Goal: Task Accomplishment & Management: Use online tool/utility

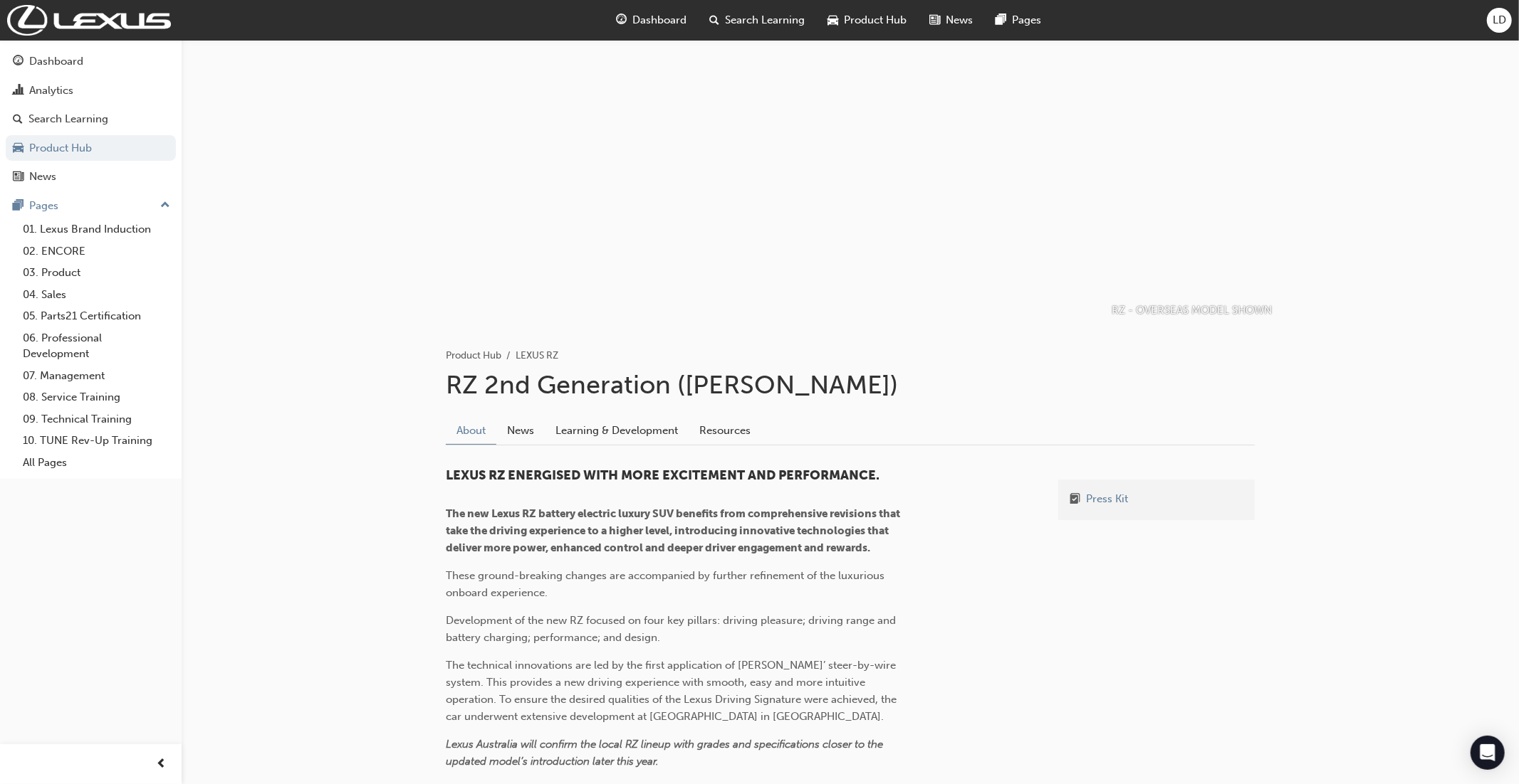
scroll to position [241, 0]
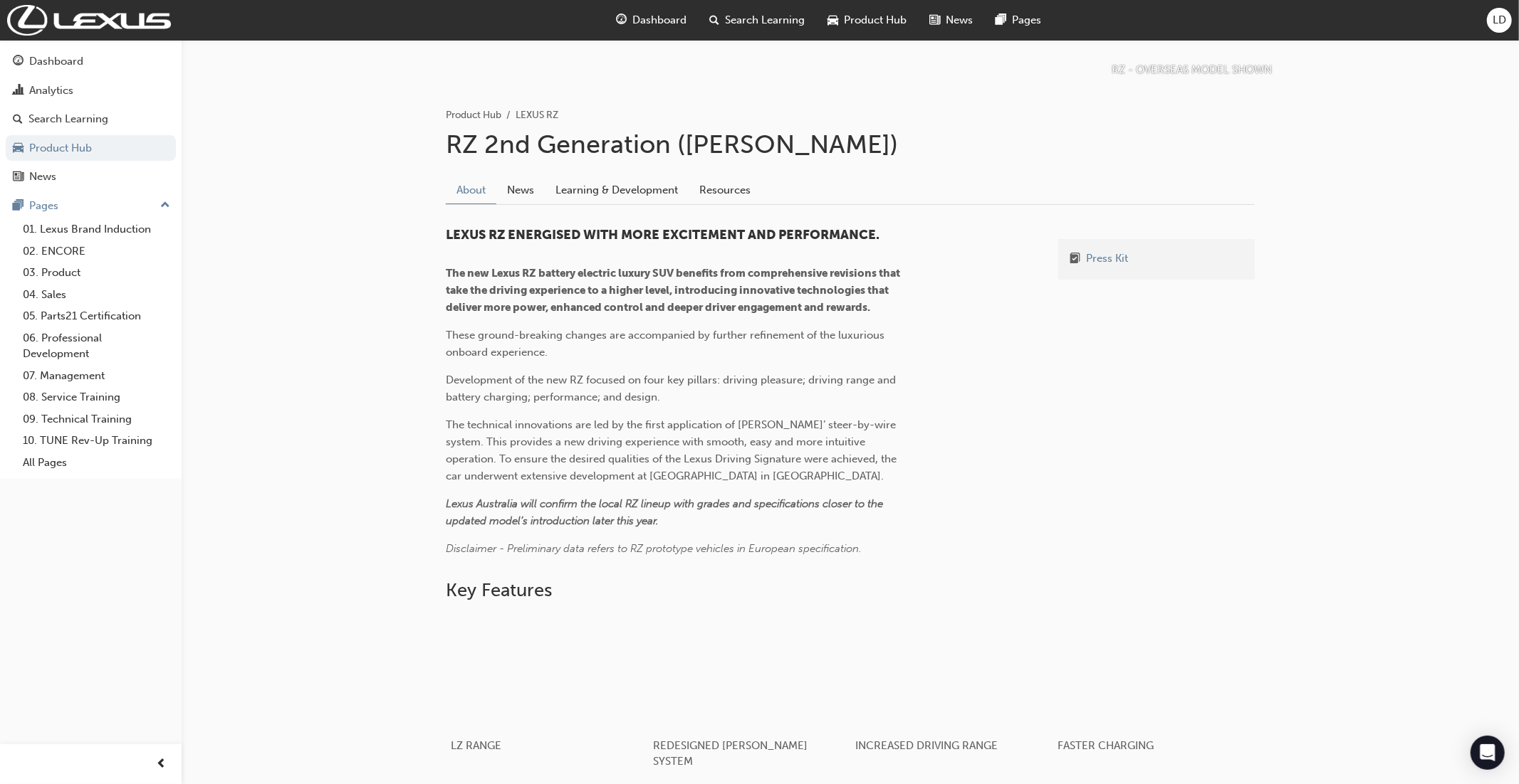
click at [869, 23] on span "Product Hub" at bounding box center [876, 20] width 63 height 17
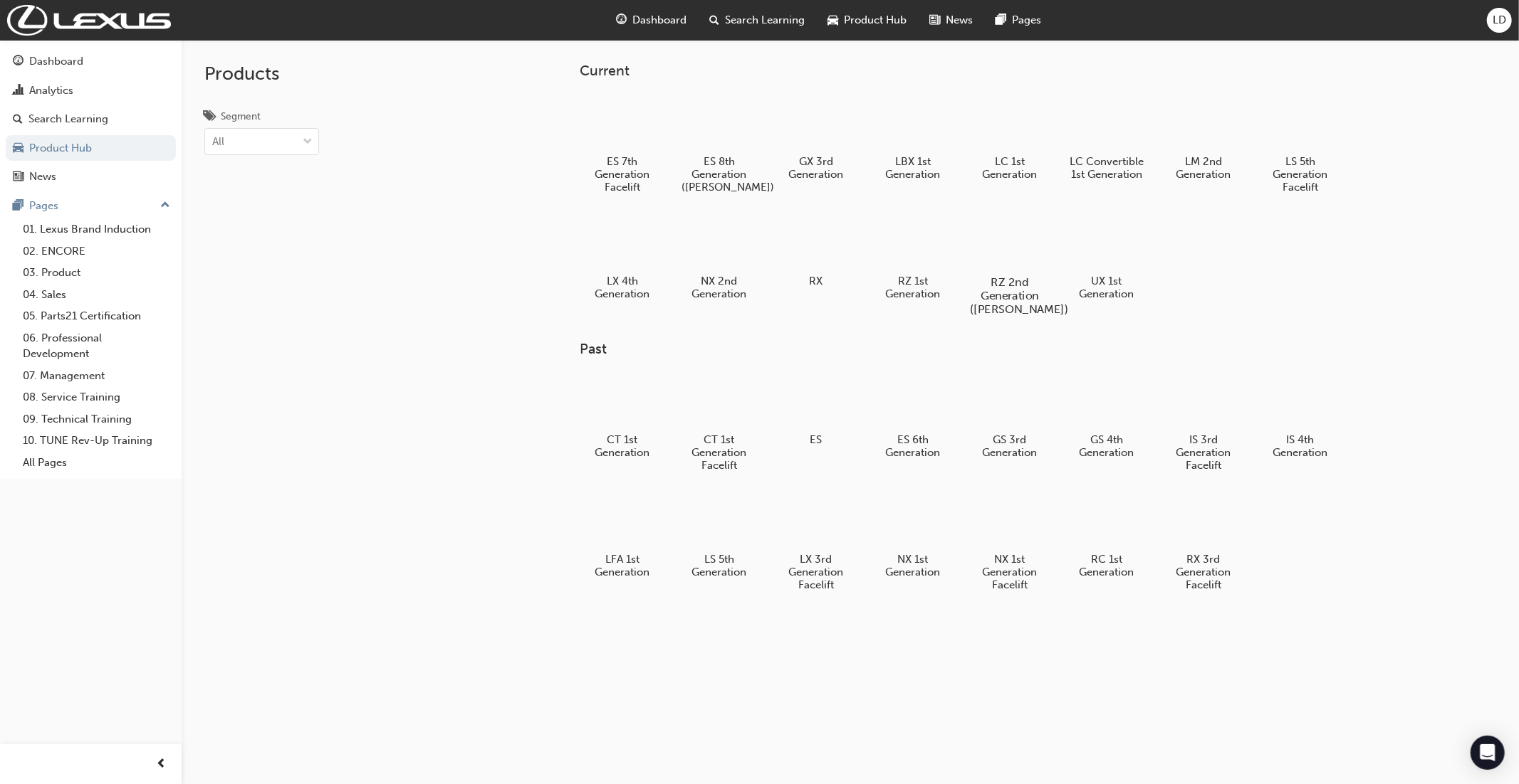
click at [1009, 244] on div at bounding box center [1009, 241] width 79 height 57
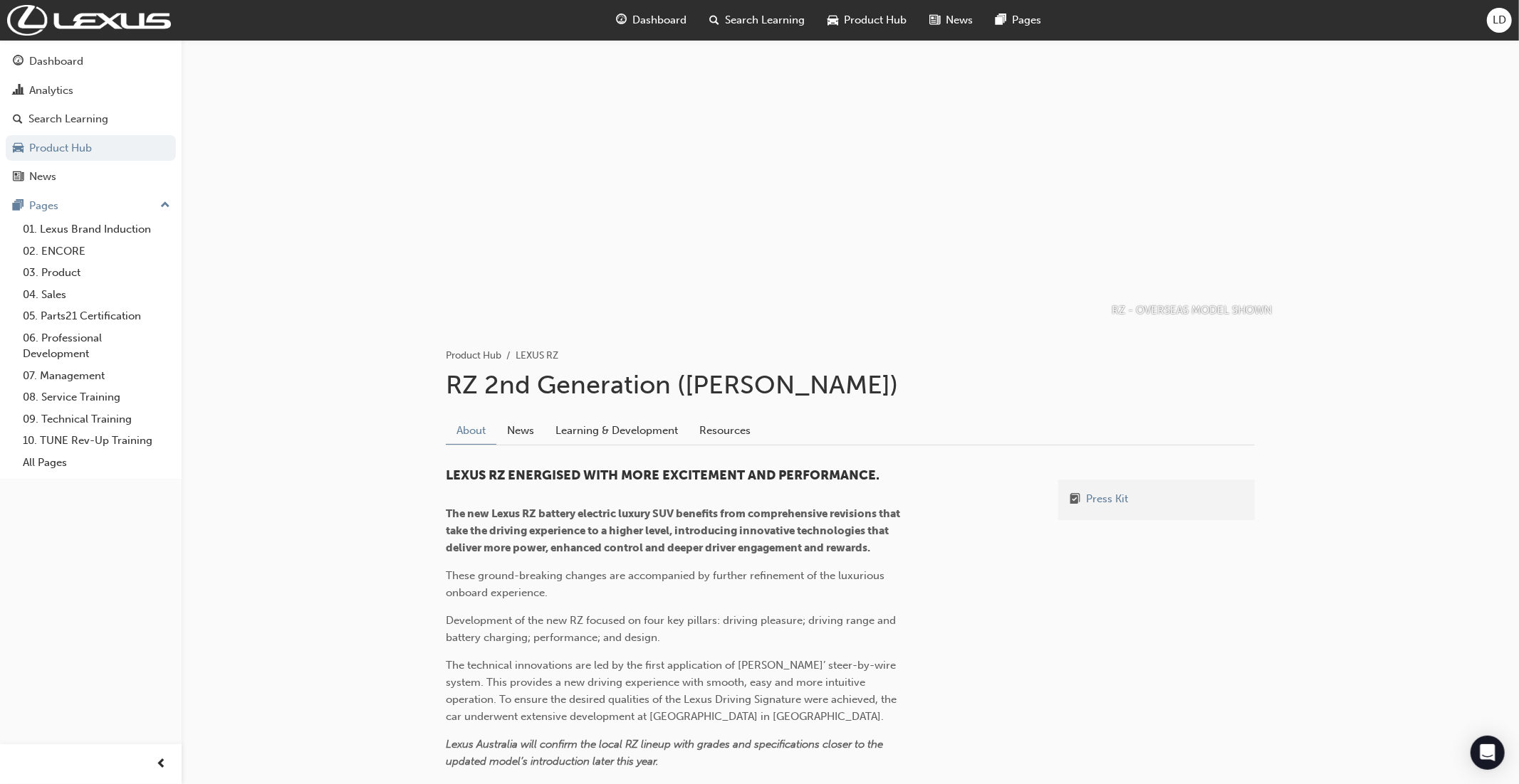
click at [1494, 23] on span "LD" at bounding box center [1499, 20] width 14 height 17
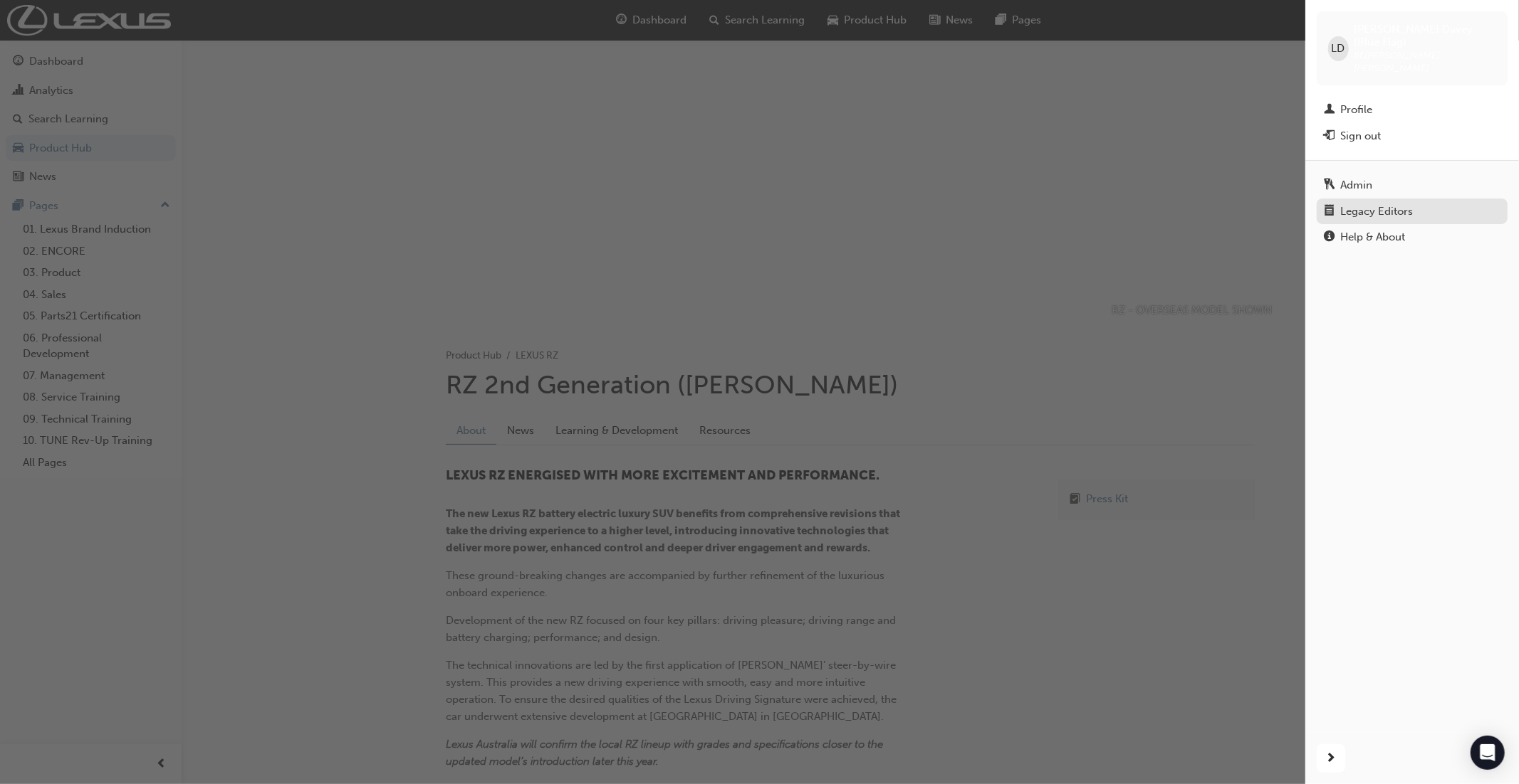
click at [1360, 204] on div "Legacy Editors" at bounding box center [1376, 211] width 72 height 17
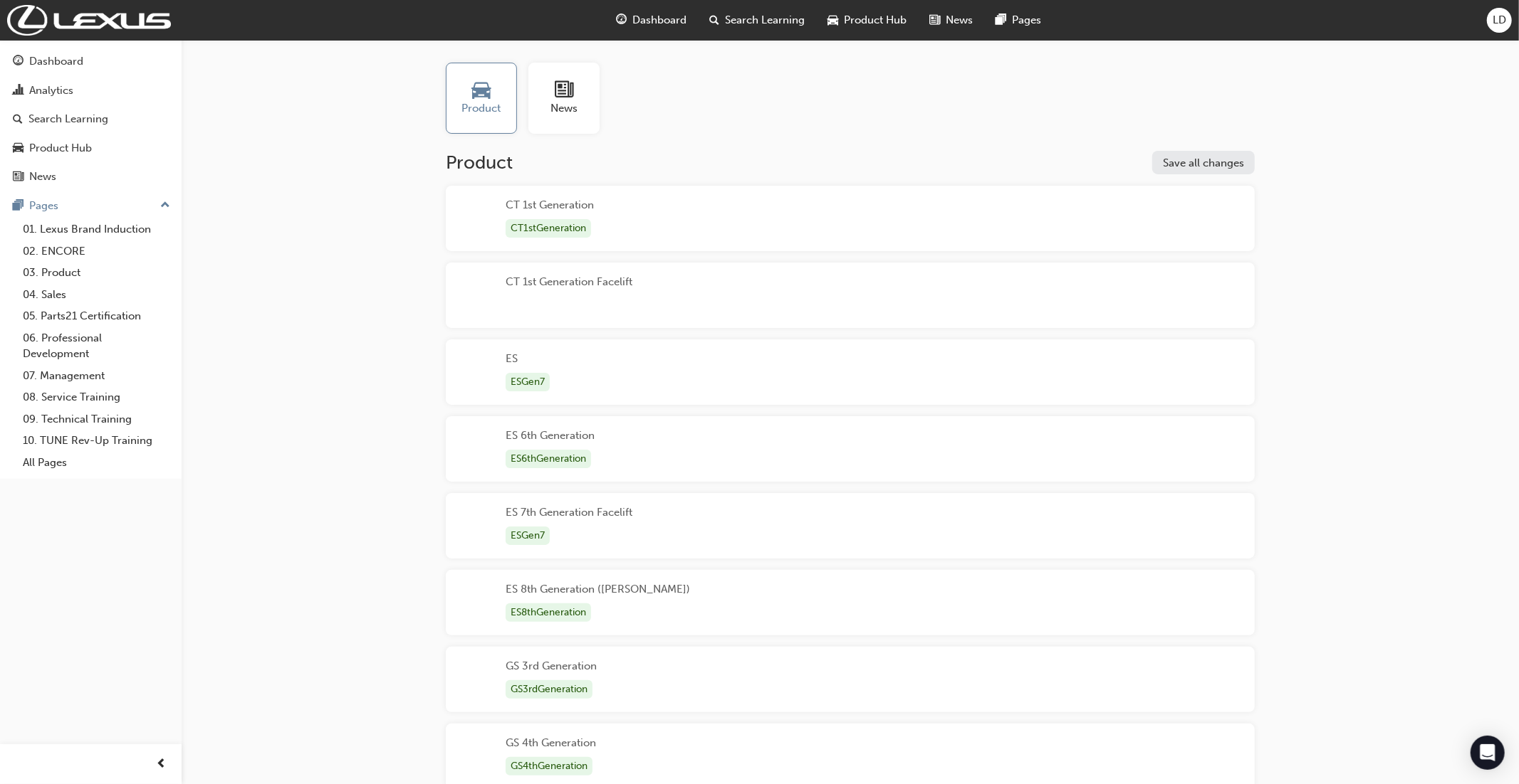
click at [963, 436] on div "ES 6th Generation ES6thGeneration" at bounding box center [850, 448] width 809 height 66
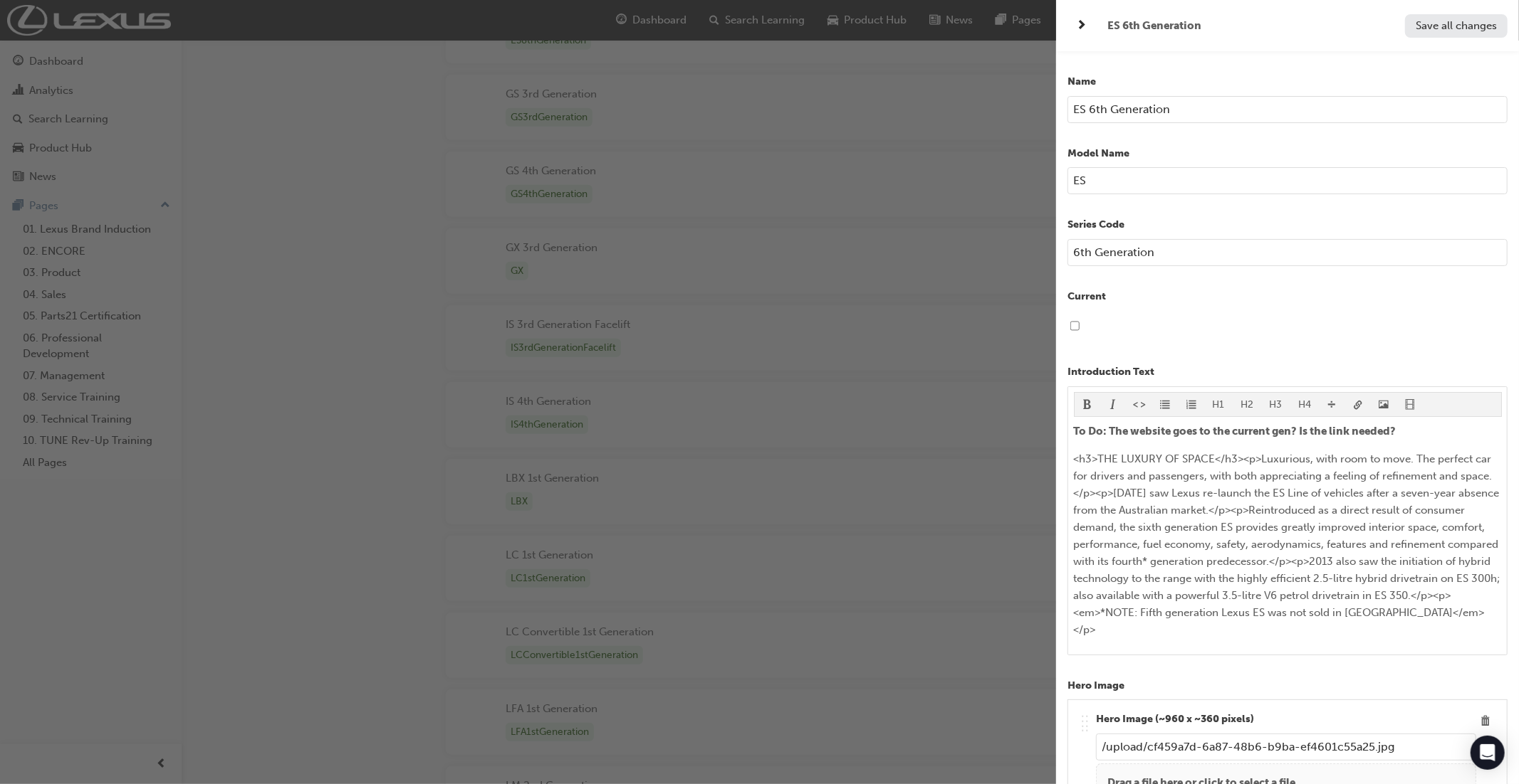
click at [968, 422] on div "button" at bounding box center [528, 392] width 1056 height 784
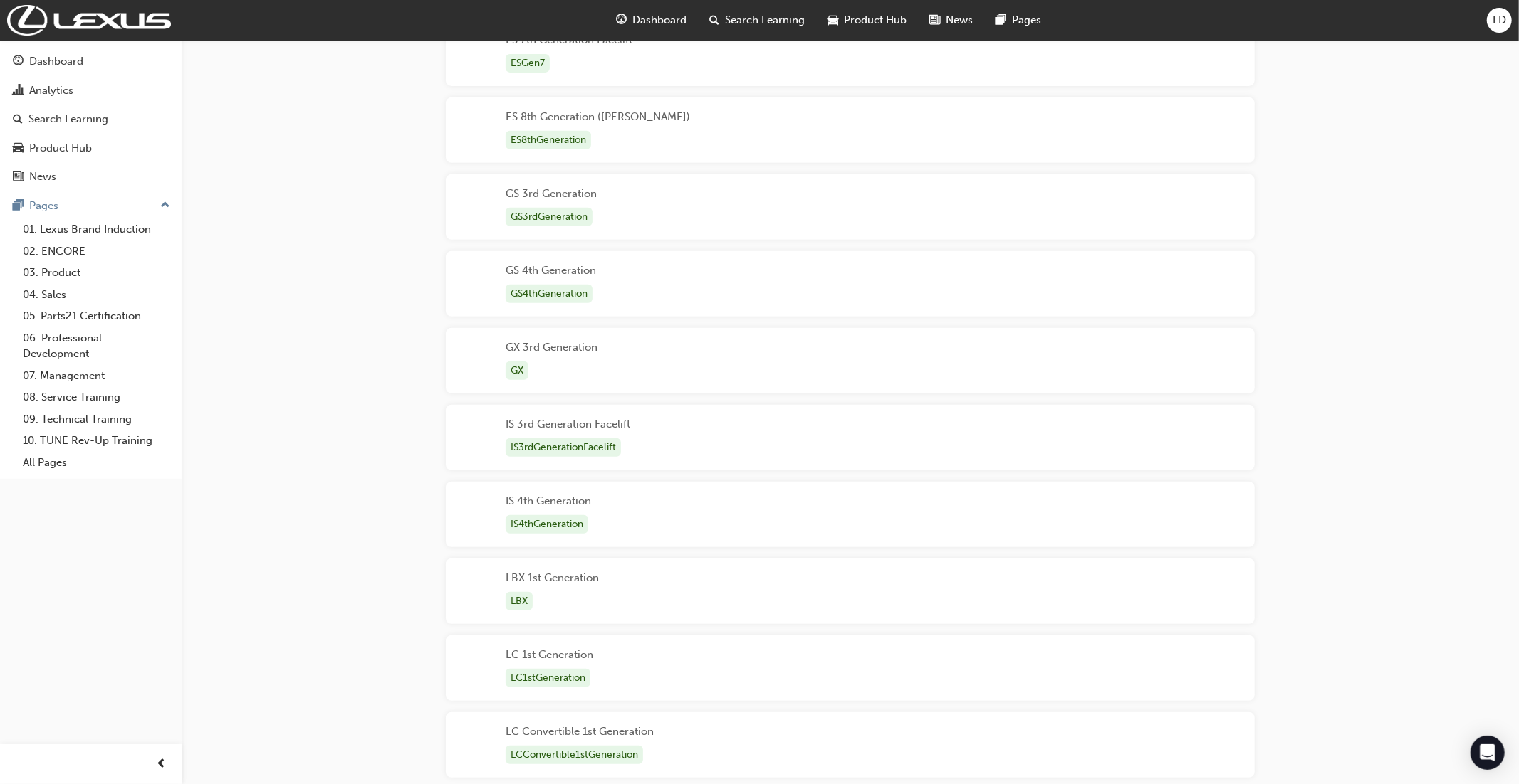
scroll to position [0, 0]
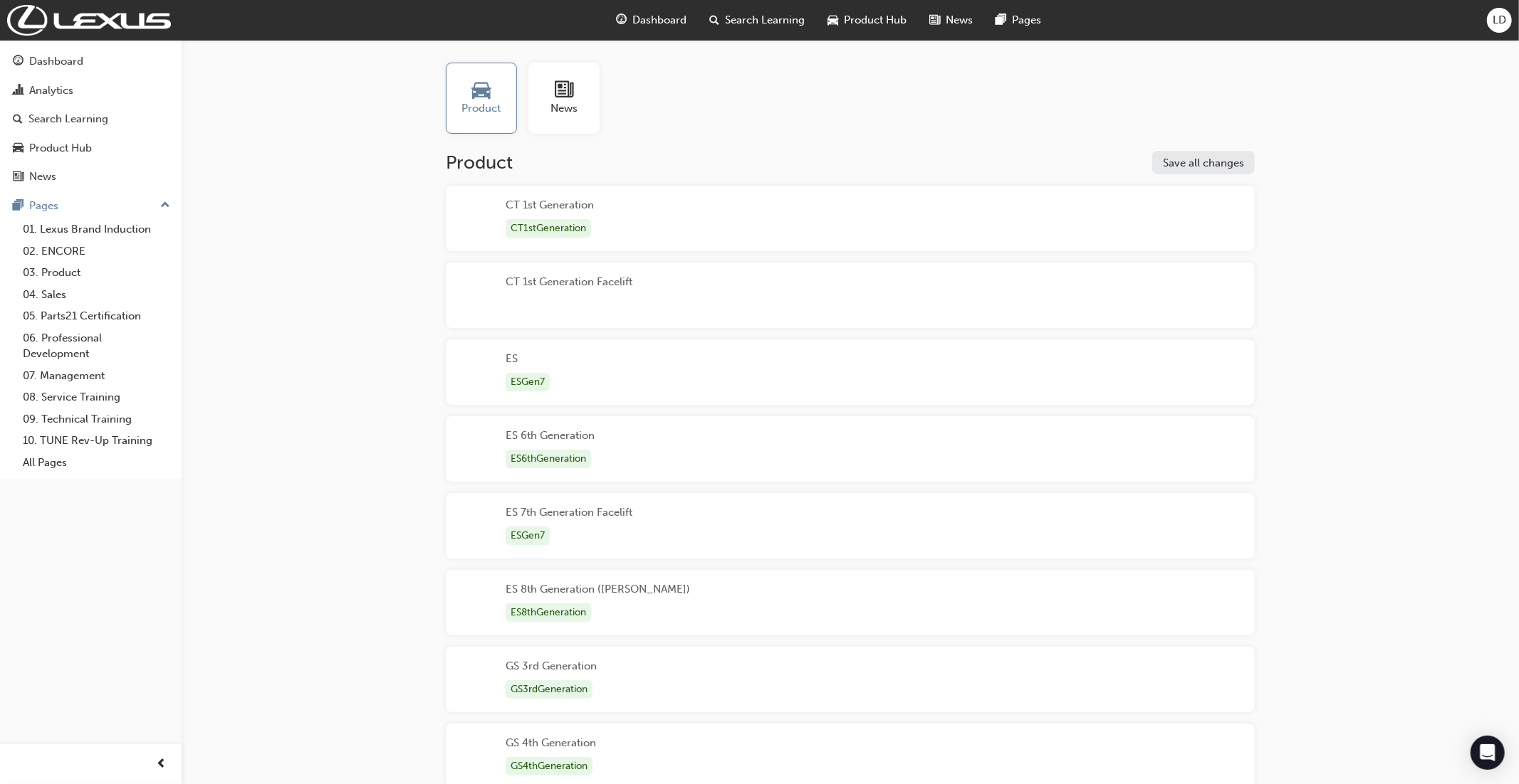
click at [712, 587] on div "ES 8th Generation (LEE) ES8thGeneration" at bounding box center [850, 602] width 809 height 66
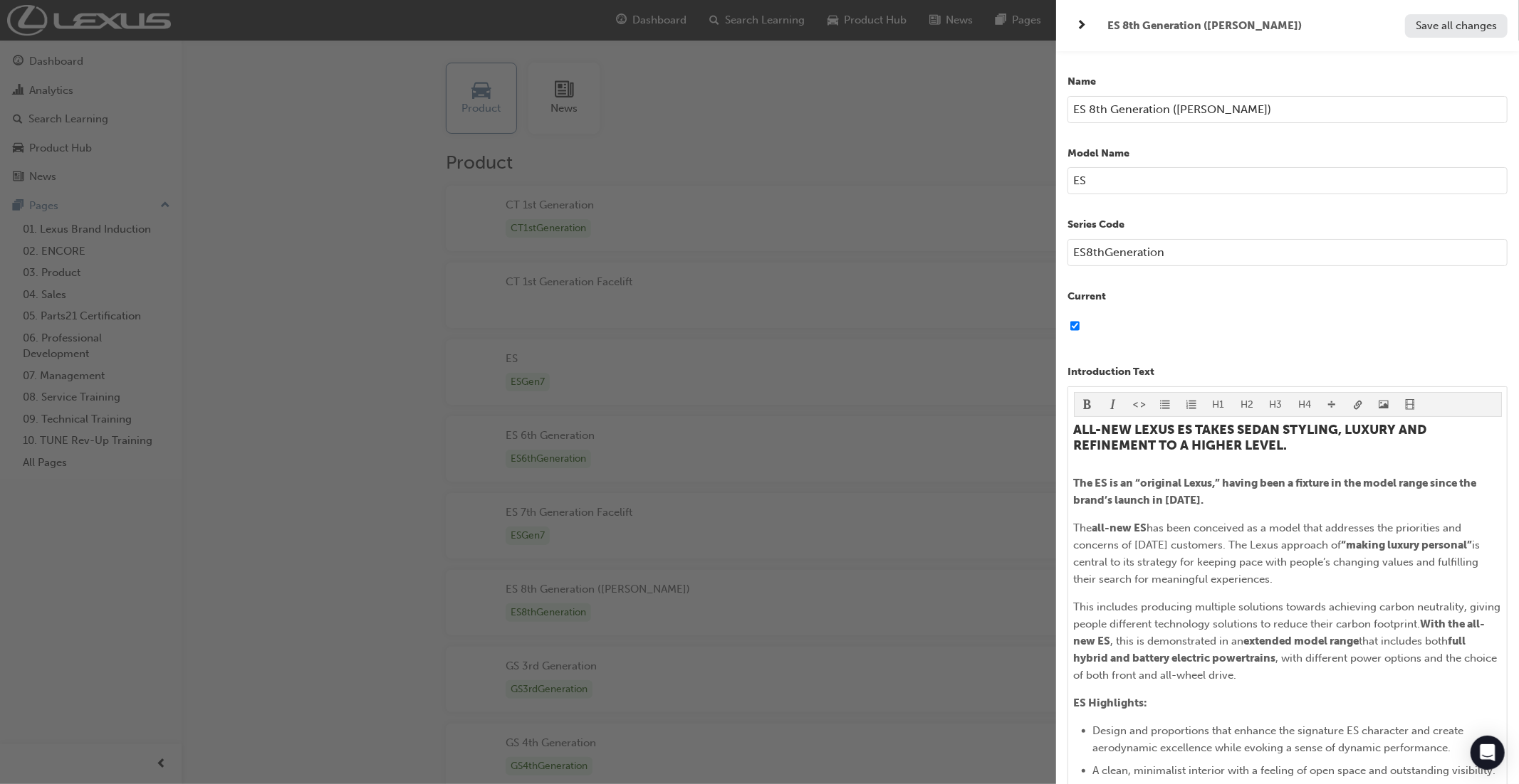
scroll to position [544, 0]
click at [1373, 254] on input "ES8thGeneration" at bounding box center [1287, 253] width 440 height 27
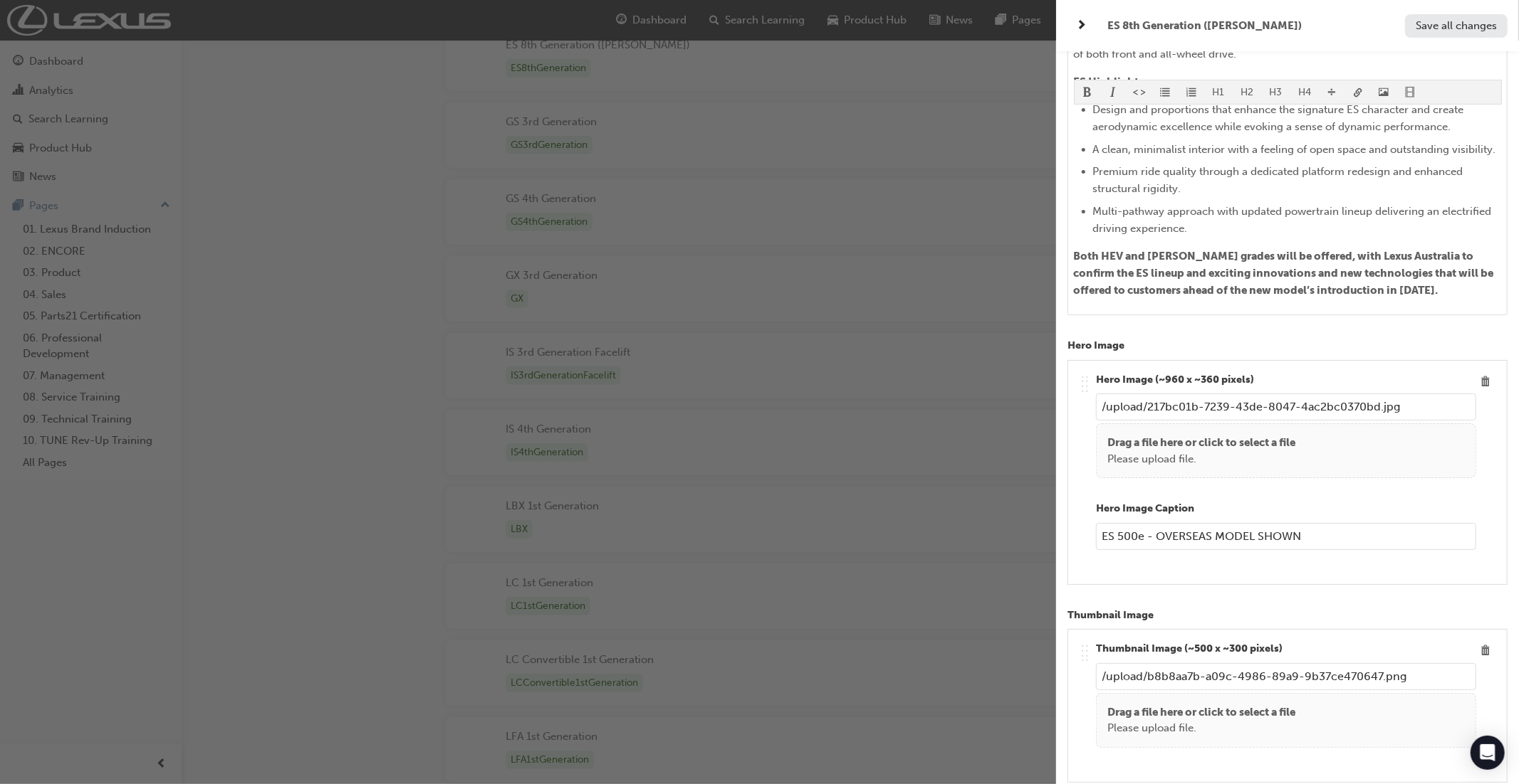
scroll to position [0, 0]
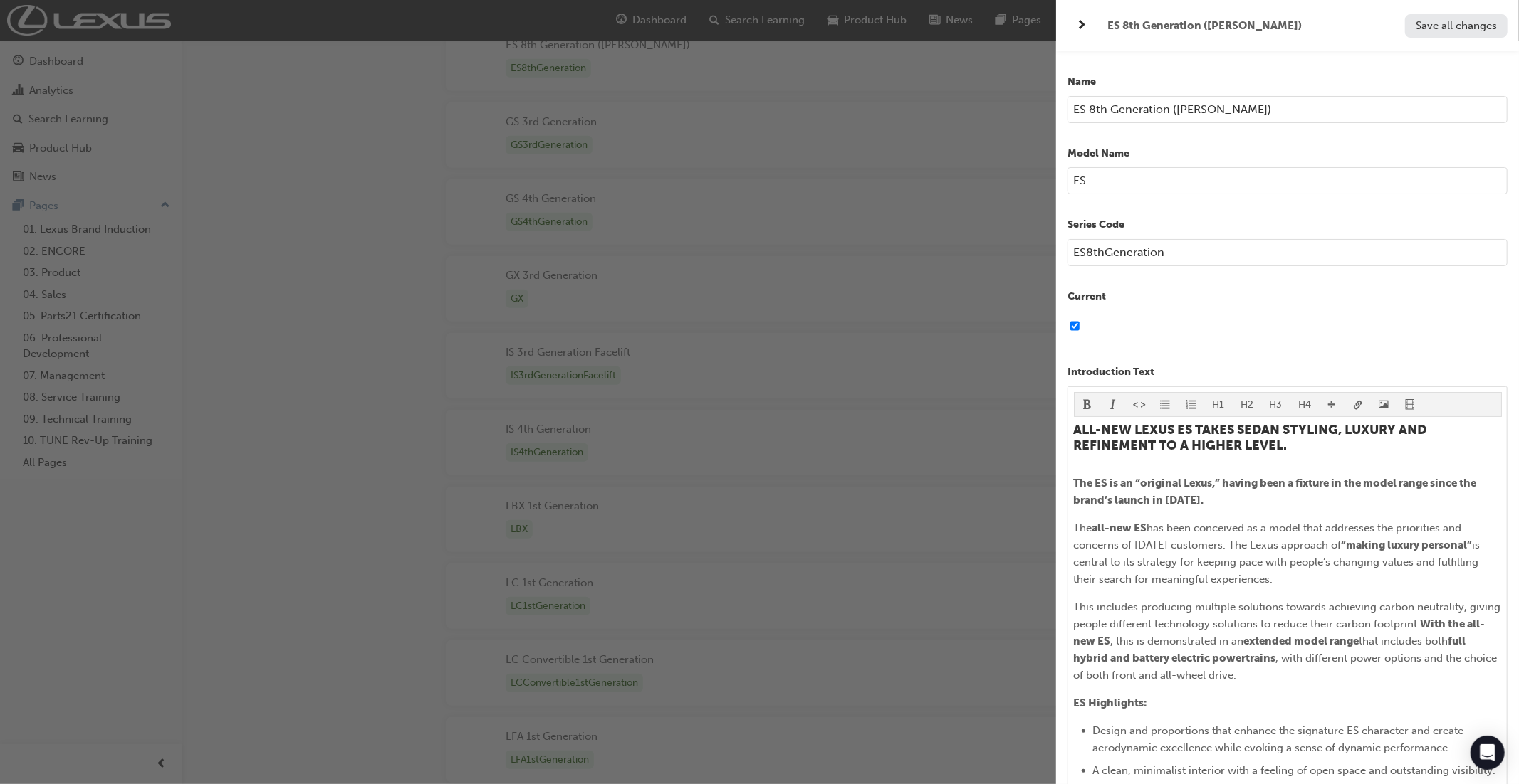
click at [1202, 108] on input "ES 8th Generation (LEE)" at bounding box center [1287, 110] width 440 height 27
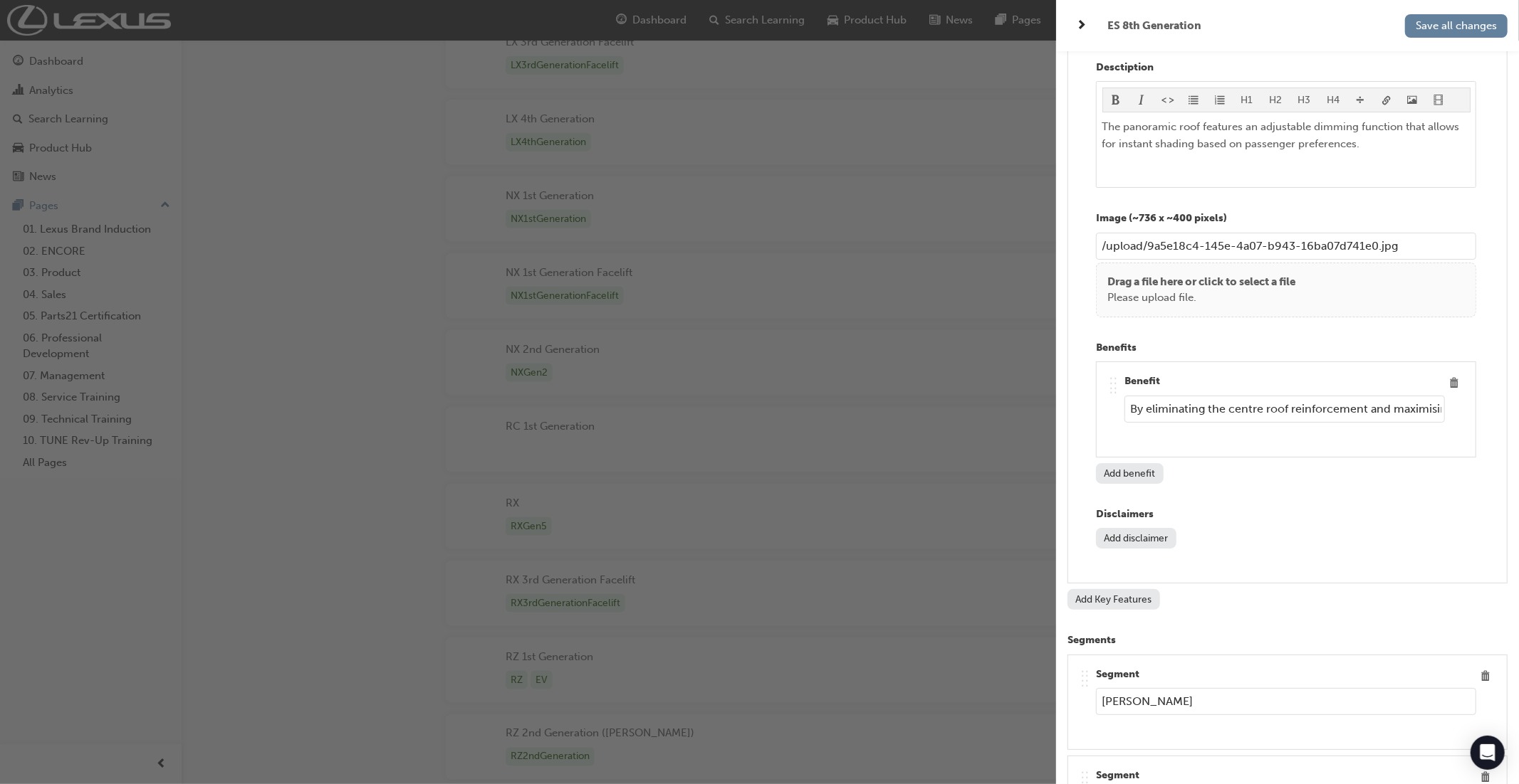
scroll to position [1500, 0]
type input "ES 8th Generation"
click at [1427, 589] on div "Add Key Features" at bounding box center [1287, 599] width 440 height 21
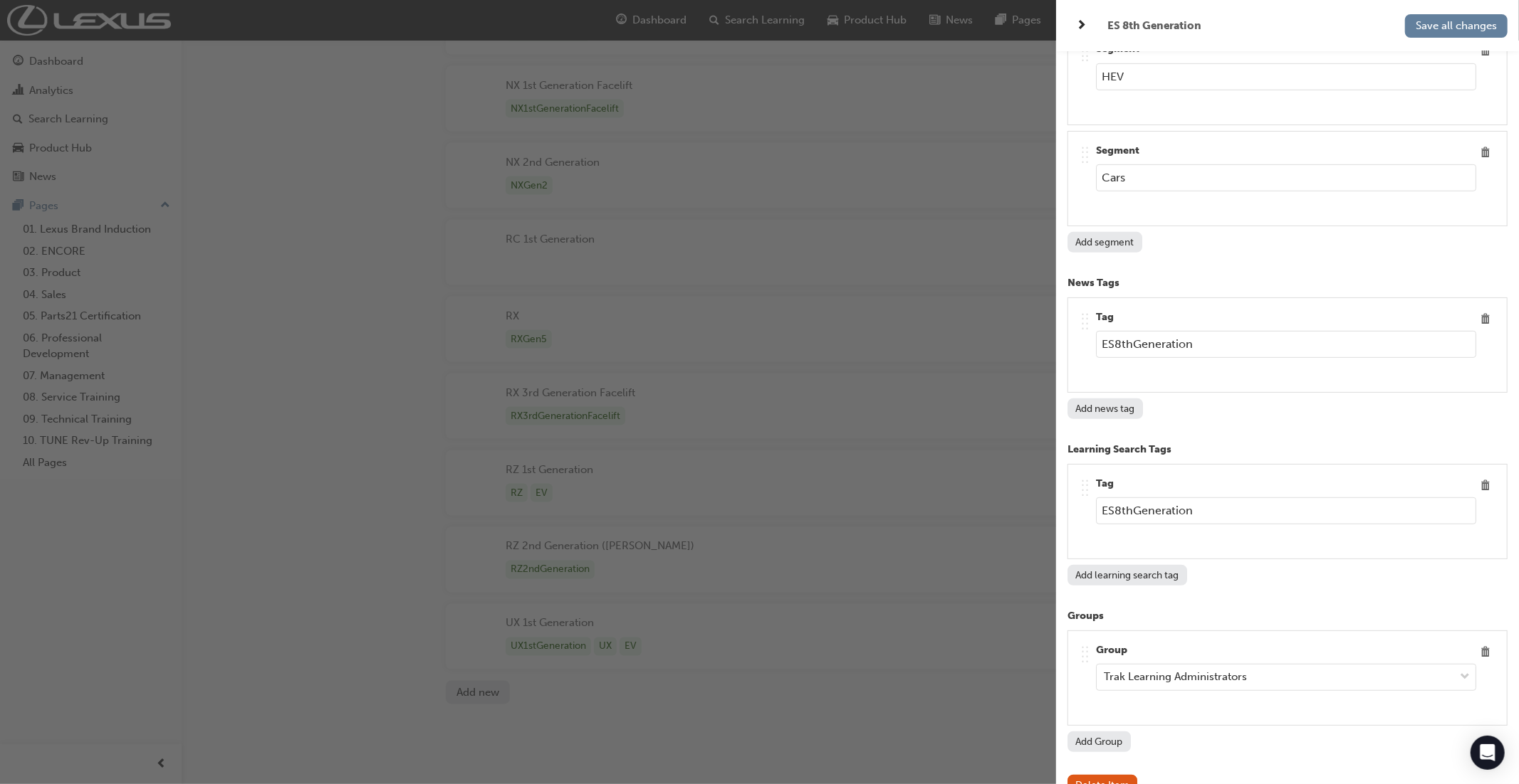
scroll to position [1735, 0]
click at [1485, 643] on span "Delete" at bounding box center [1486, 653] width 20 height 20
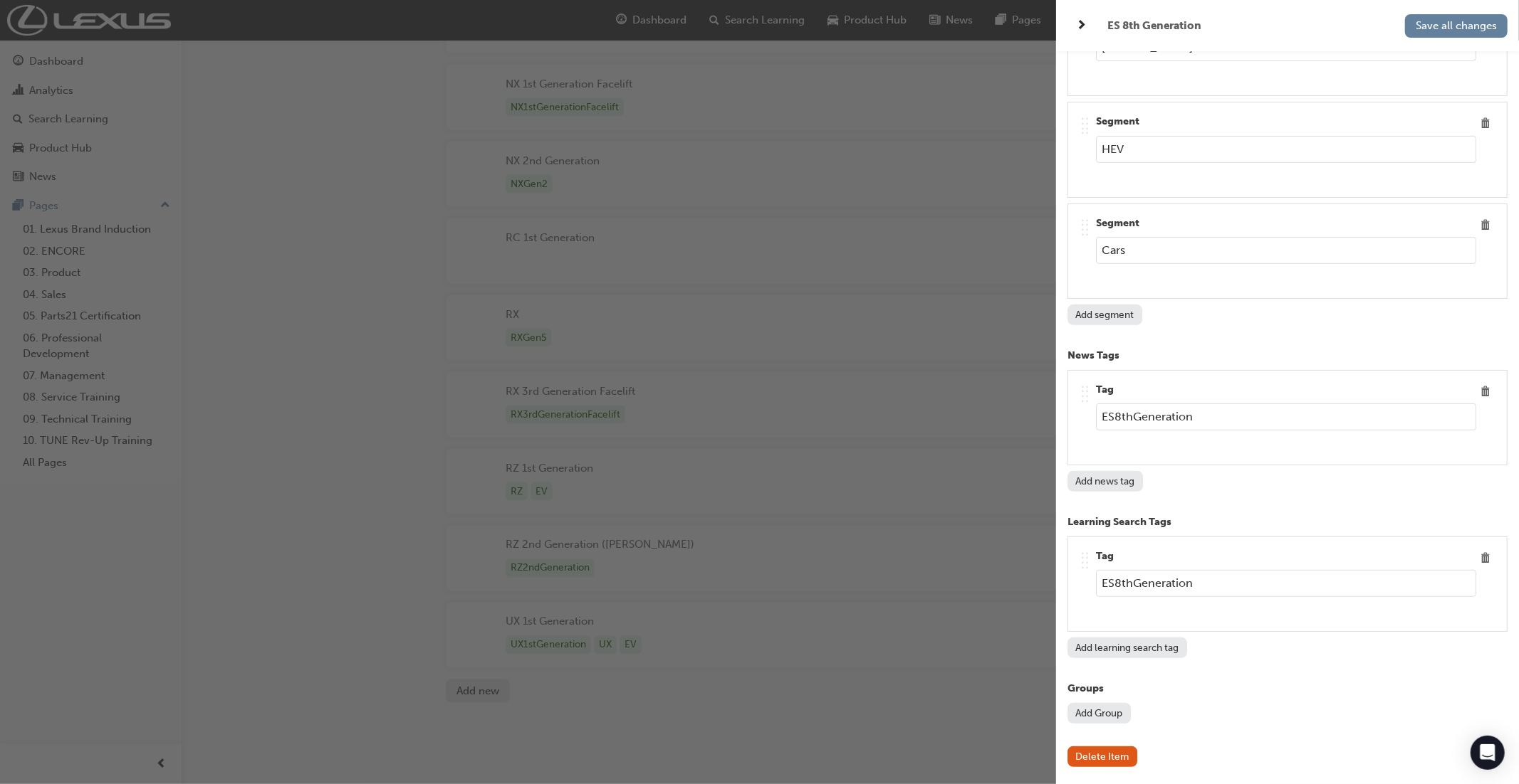
scroll to position [9552, 0]
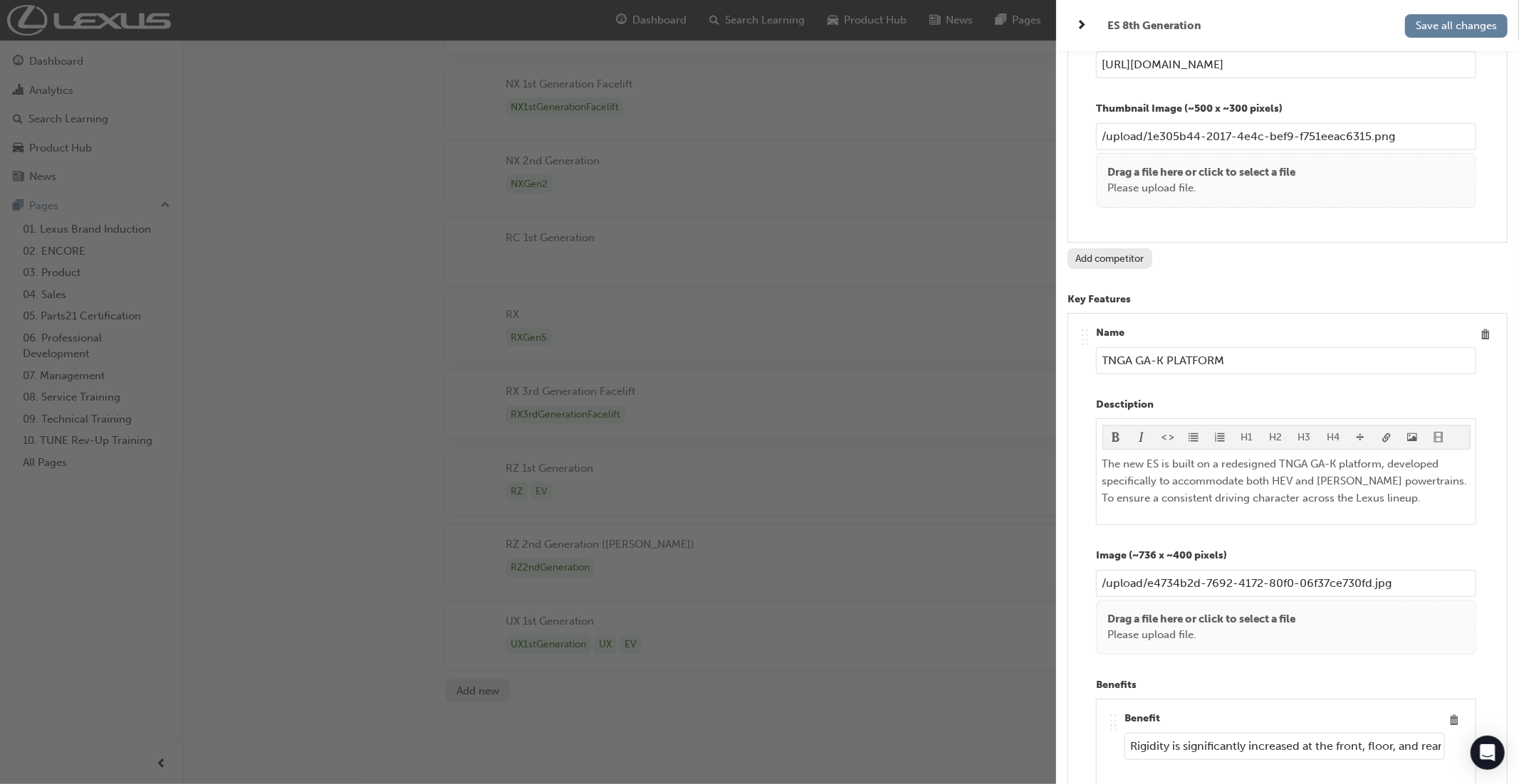
scroll to position [1912, 0]
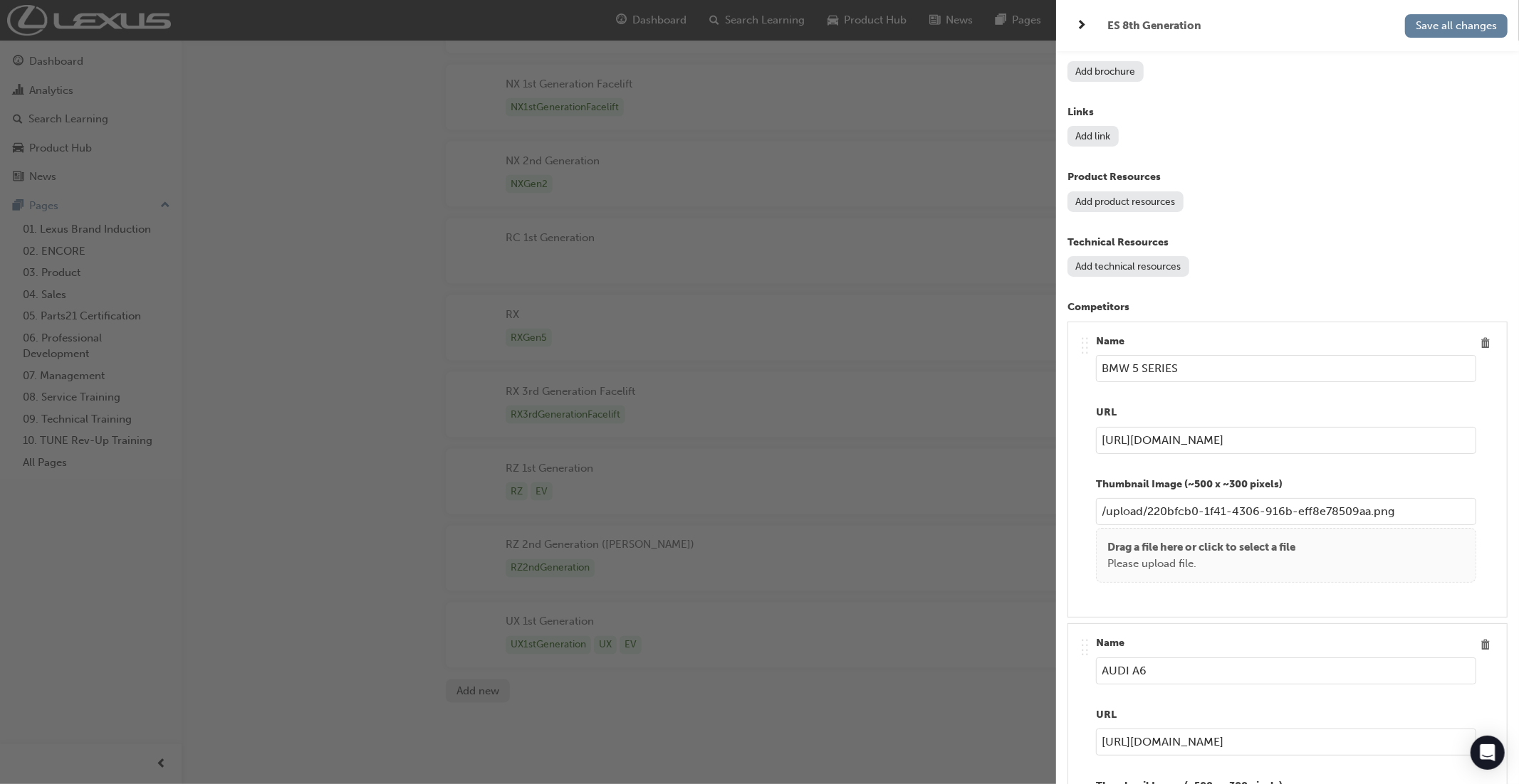
click at [1510, 236] on div "Name ES 8th Generation Model Name ES Series Code ES8thGeneration Current Introd…" at bounding box center [1287, 442] width 463 height 784
click at [1479, 256] on div "Add technical resources" at bounding box center [1287, 266] width 440 height 21
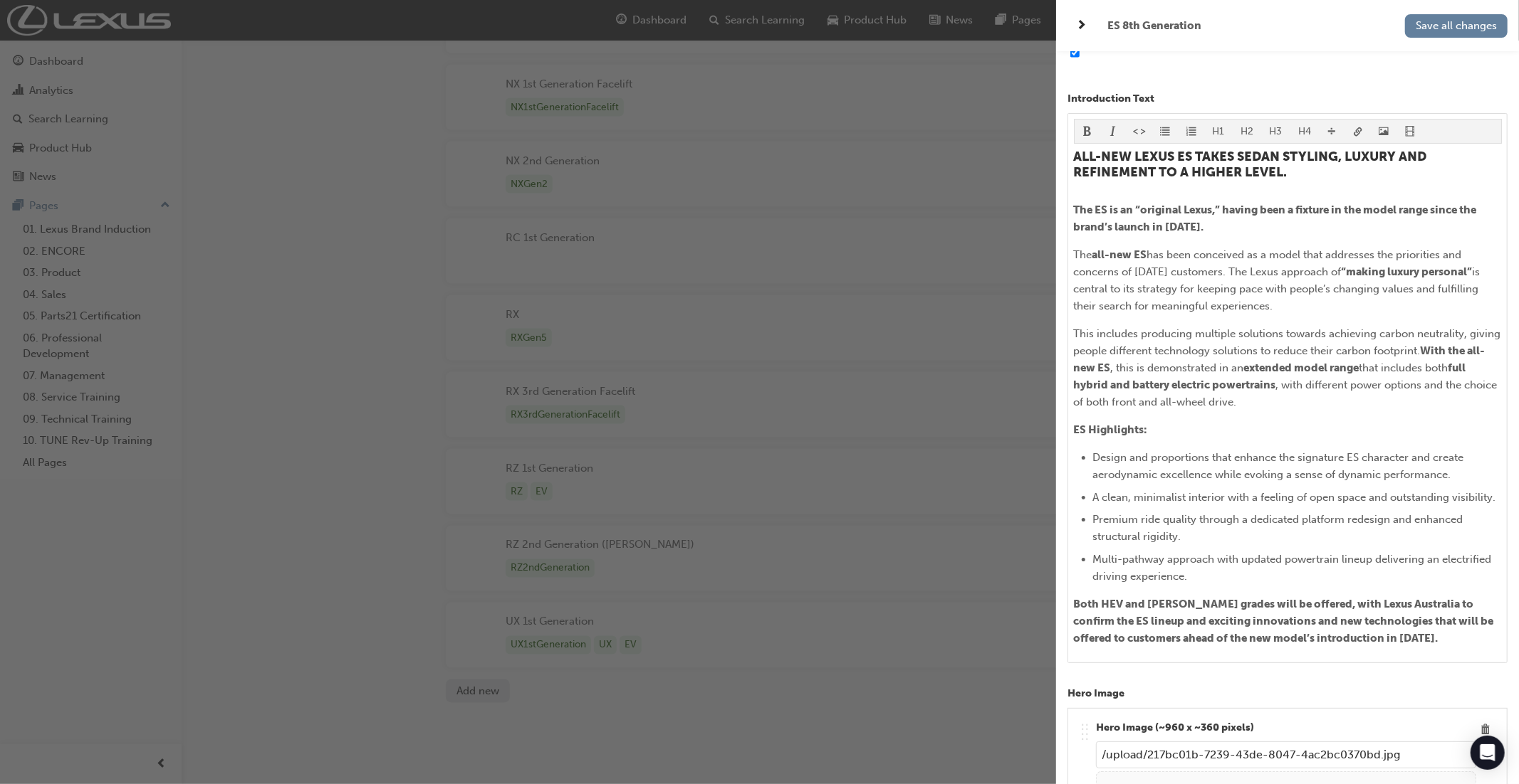
scroll to position [0, 0]
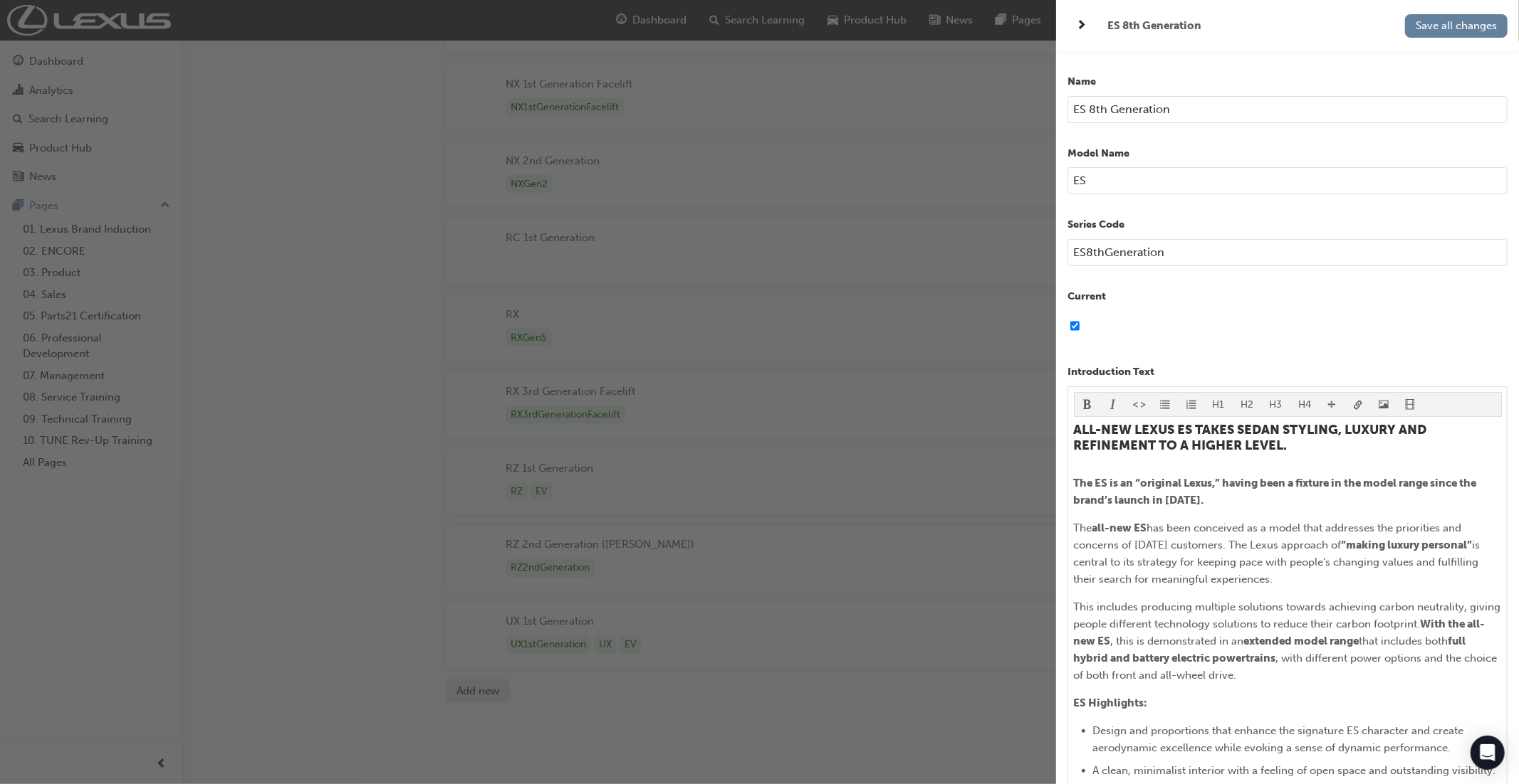
drag, startPoint x: 1201, startPoint y: 254, endPoint x: 1074, endPoint y: 258, distance: 127.1
click at [1060, 252] on div "Name ES 8th Generation Model Name ES Series Code ES8thGeneration Current Introd…" at bounding box center [1287, 442] width 463 height 784
drag, startPoint x: 1422, startPoint y: 36, endPoint x: 1410, endPoint y: 46, distance: 15.6
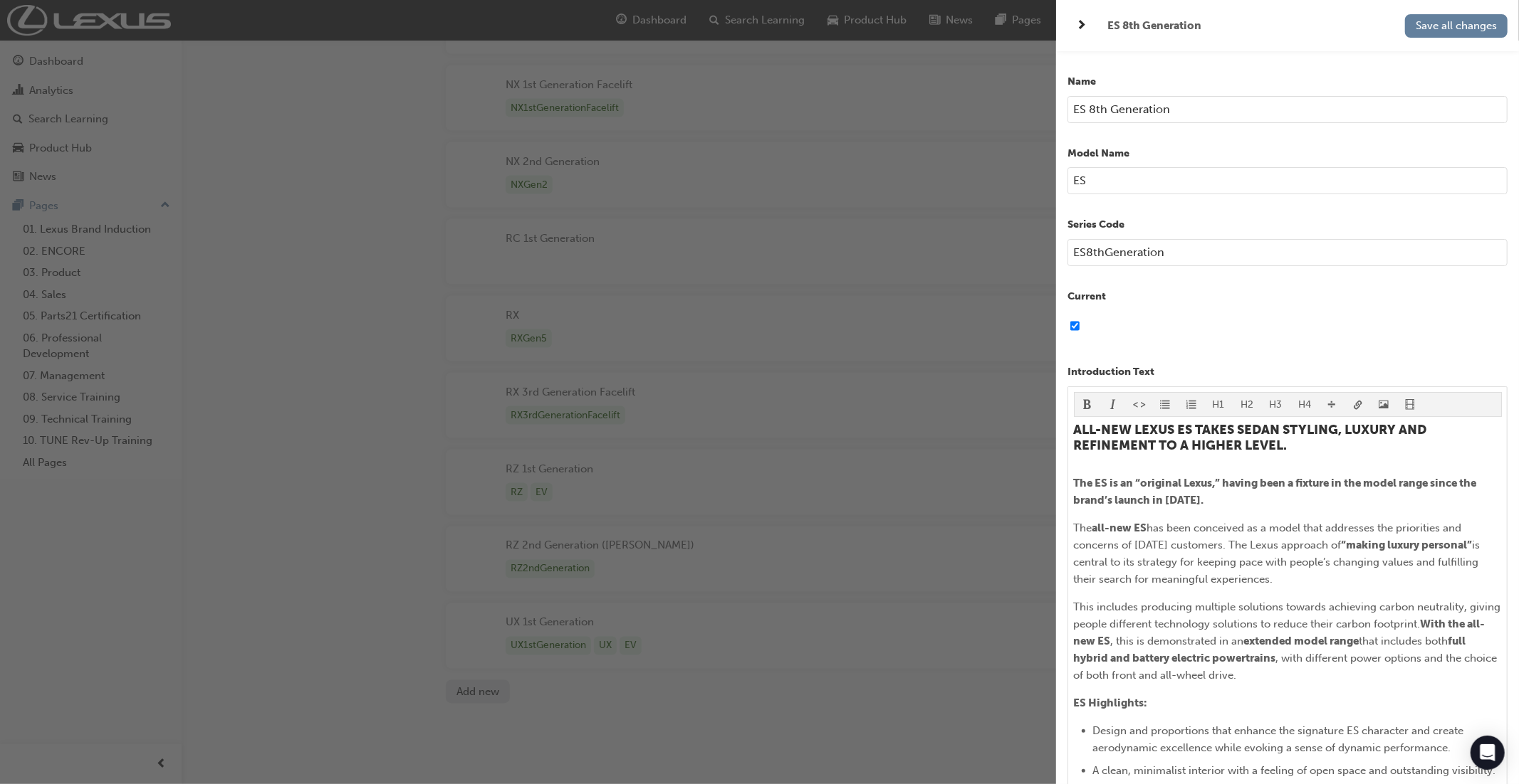
click at [1410, 46] on div "ES 8th Generation Save all changes" at bounding box center [1287, 25] width 463 height 51
click at [1434, 32] on button "Save all changes" at bounding box center [1456, 26] width 103 height 23
click at [870, 18] on div "button" at bounding box center [528, 392] width 1056 height 784
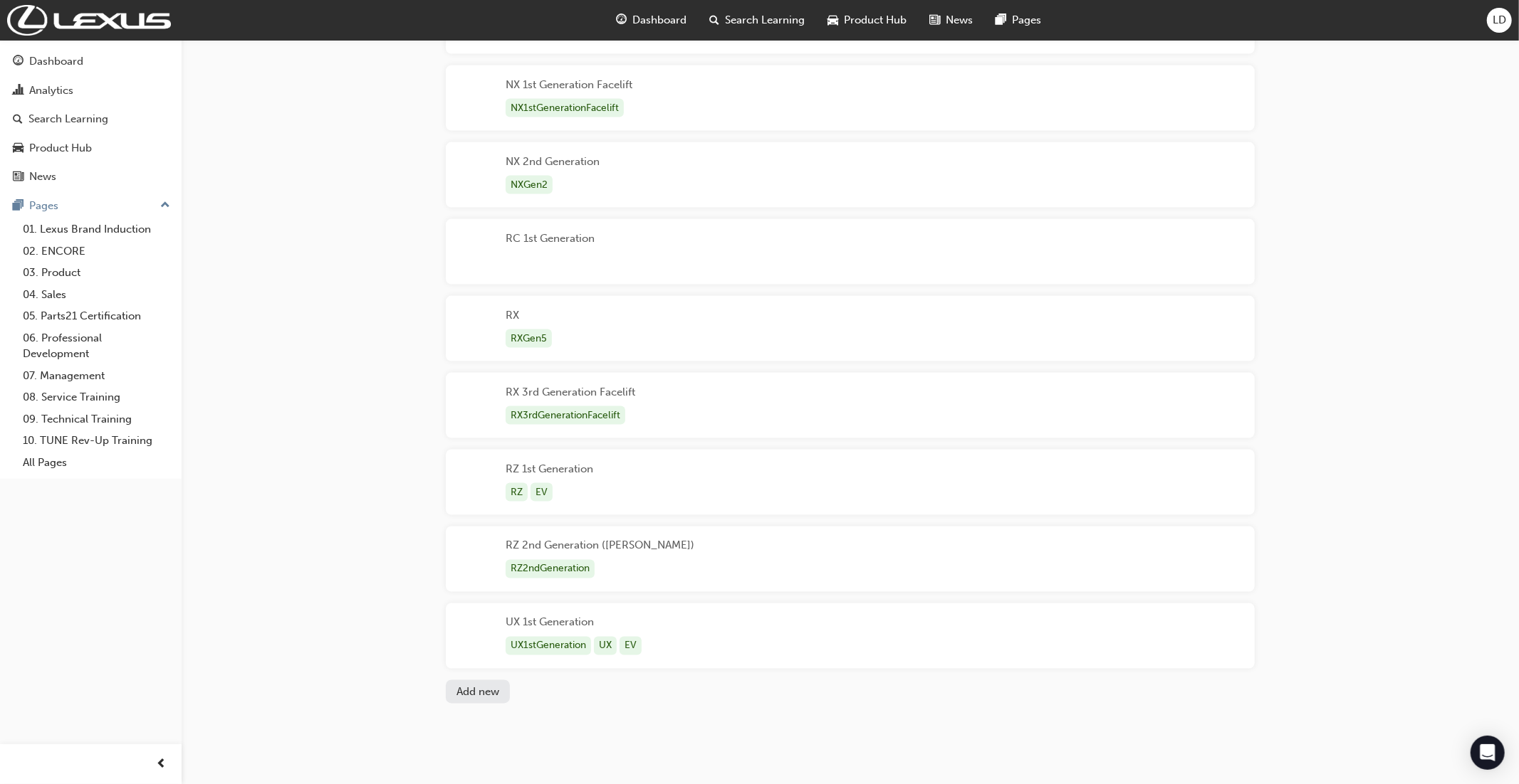
click at [870, 18] on span "Product Hub" at bounding box center [876, 20] width 63 height 17
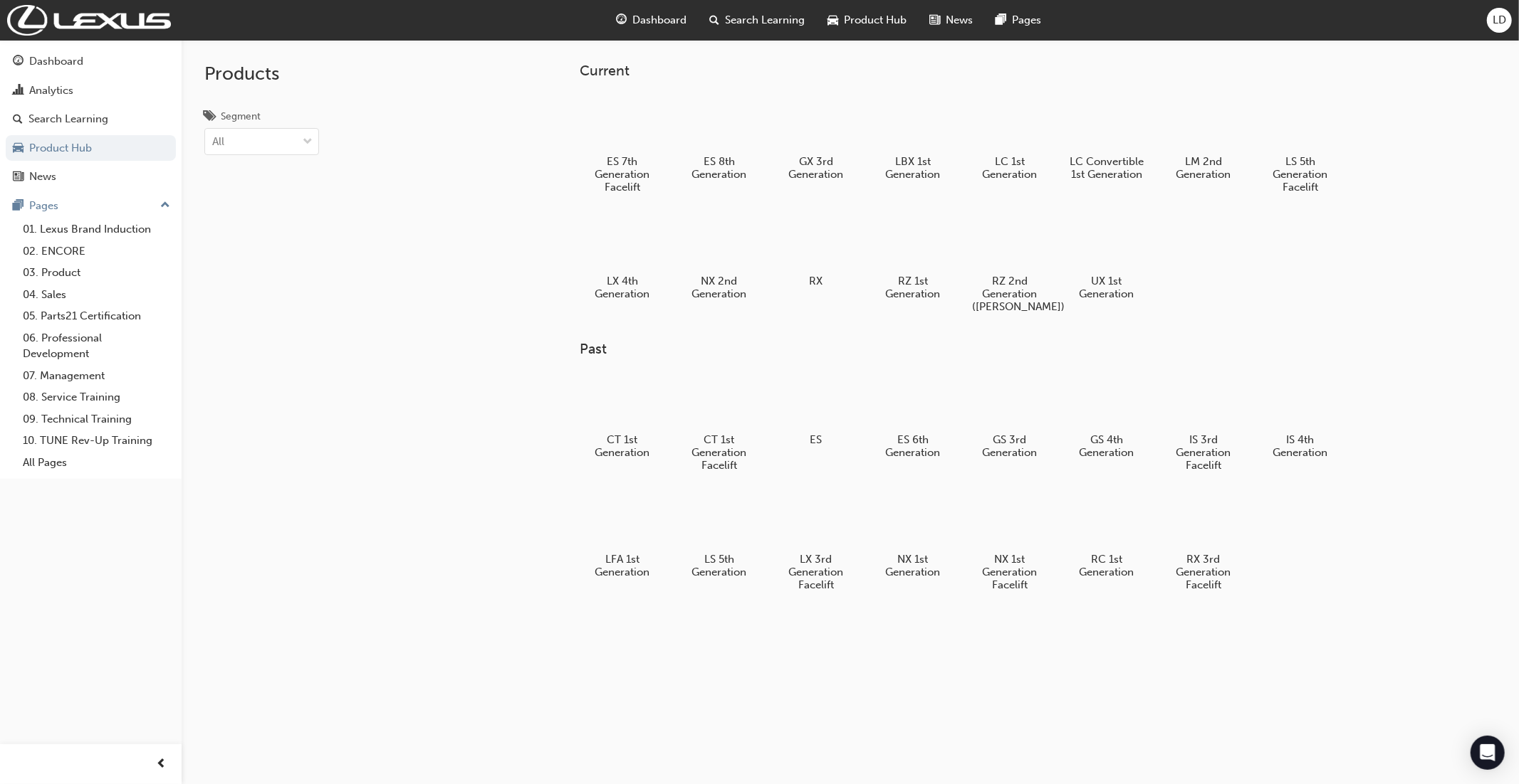
click at [1505, 24] on span "LD" at bounding box center [1499, 20] width 14 height 17
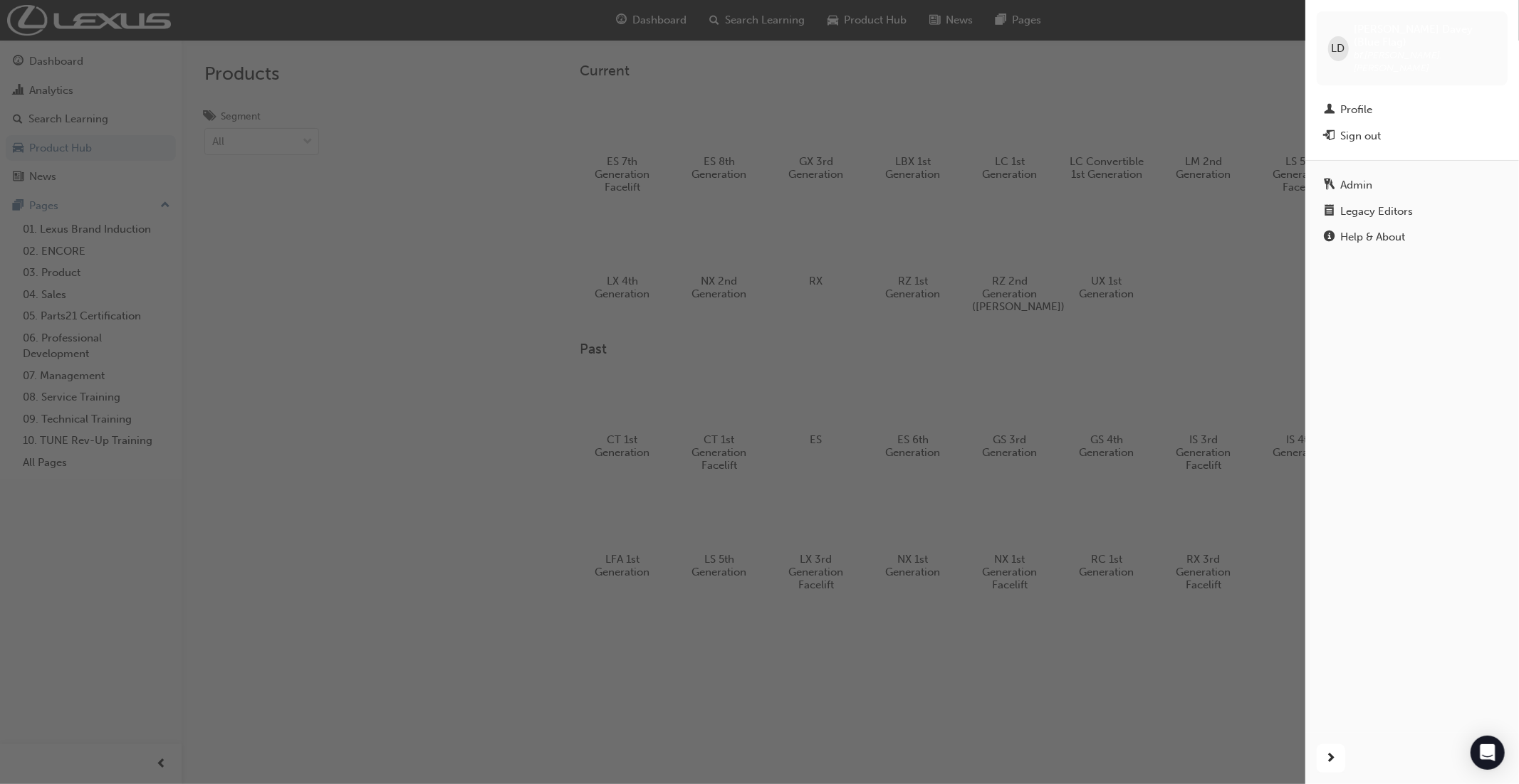
click at [1379, 204] on div "Legacy Editors" at bounding box center [1376, 211] width 72 height 17
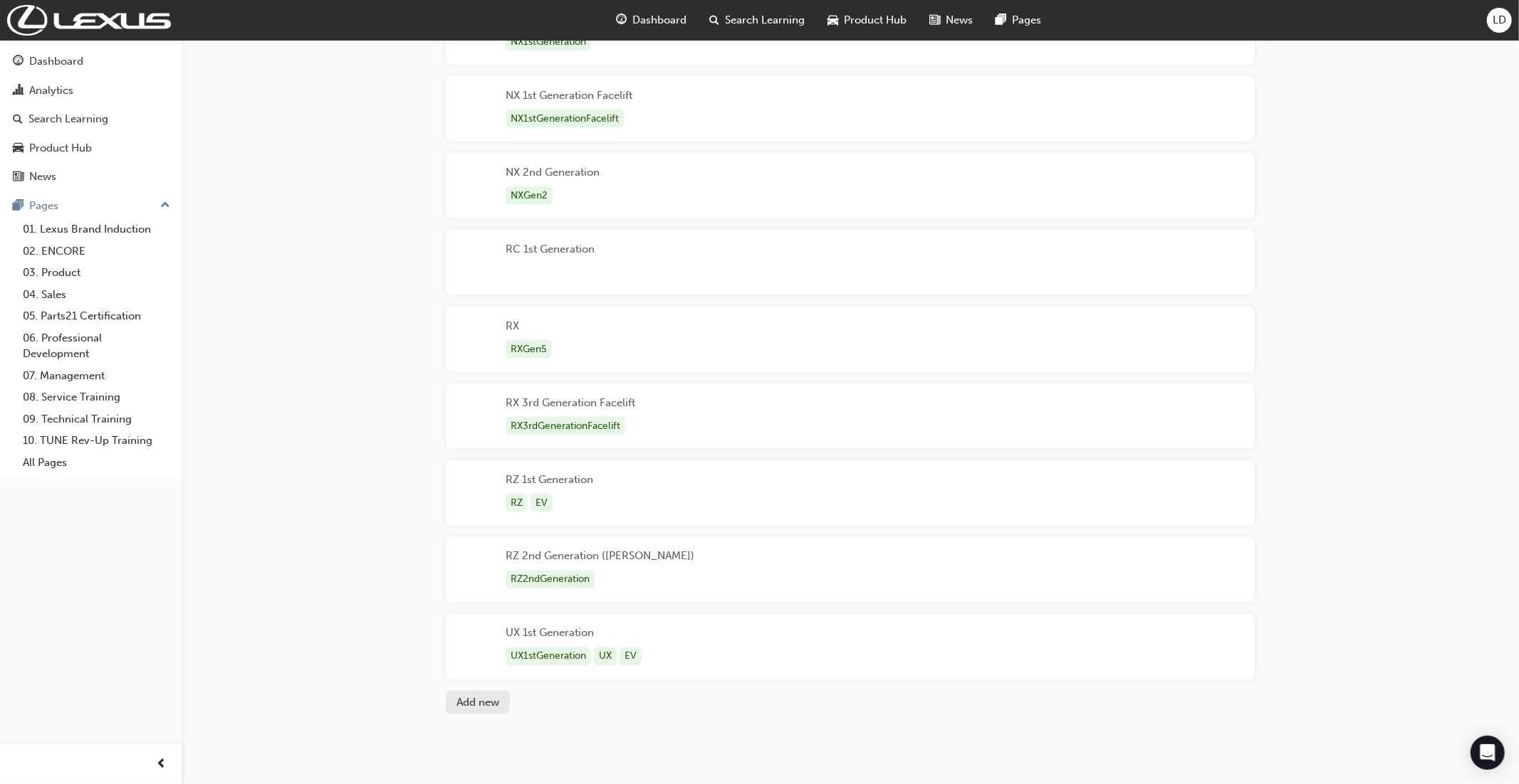
scroll to position [1726, 0]
click at [673, 567] on div "RZ 2nd Generation (LEE) RZ2ndGeneration" at bounding box center [850, 569] width 809 height 66
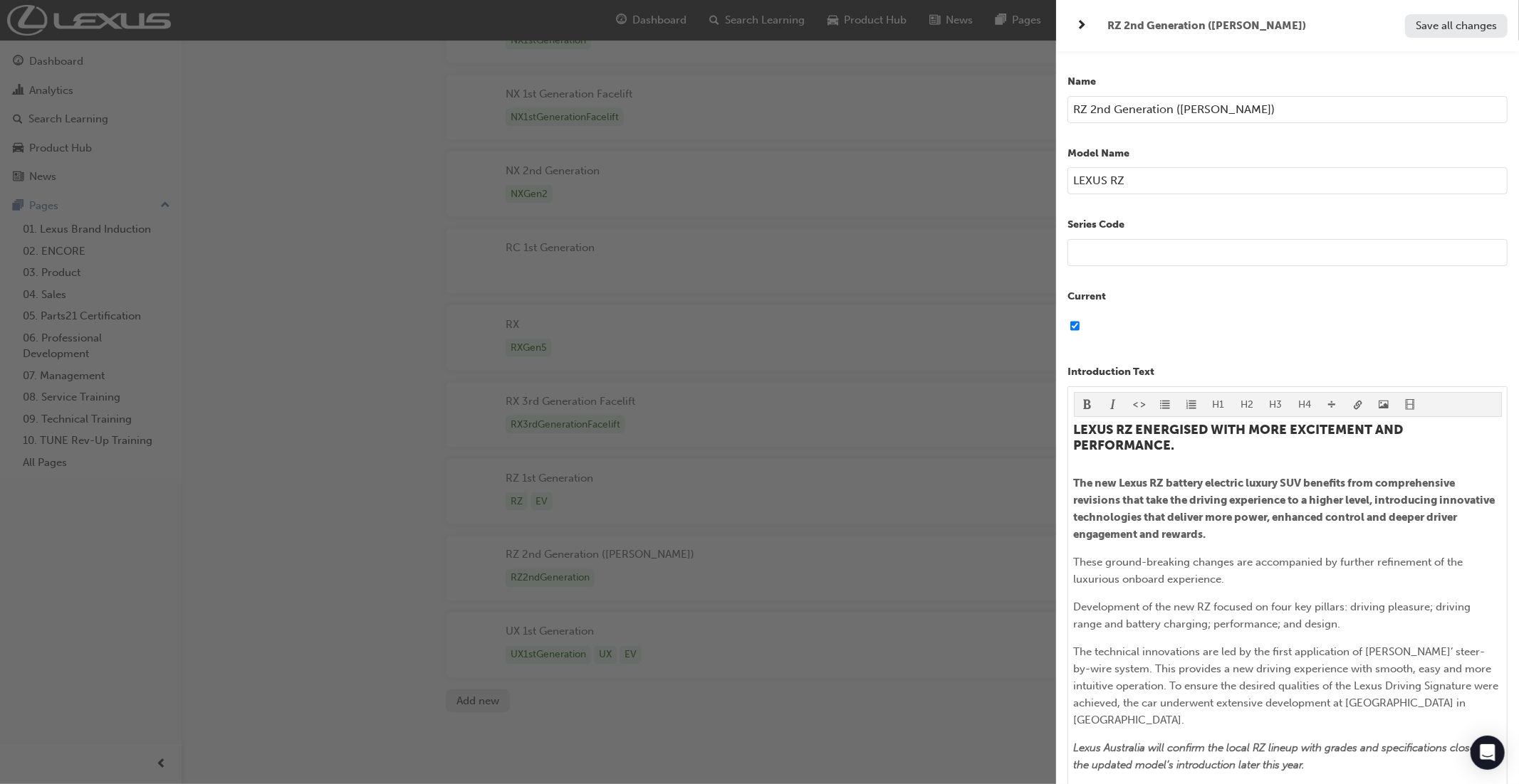
drag, startPoint x: 1111, startPoint y: 107, endPoint x: 1101, endPoint y: 114, distance: 12.2
click at [1111, 107] on input "RZ 2nd Generation (LEE)" at bounding box center [1287, 110] width 440 height 27
type input "RZ 1st Generation Facelift"
click at [1128, 179] on input "LEXUS RZ" at bounding box center [1287, 181] width 440 height 27
click at [1079, 252] on input "text" at bounding box center [1287, 253] width 440 height 27
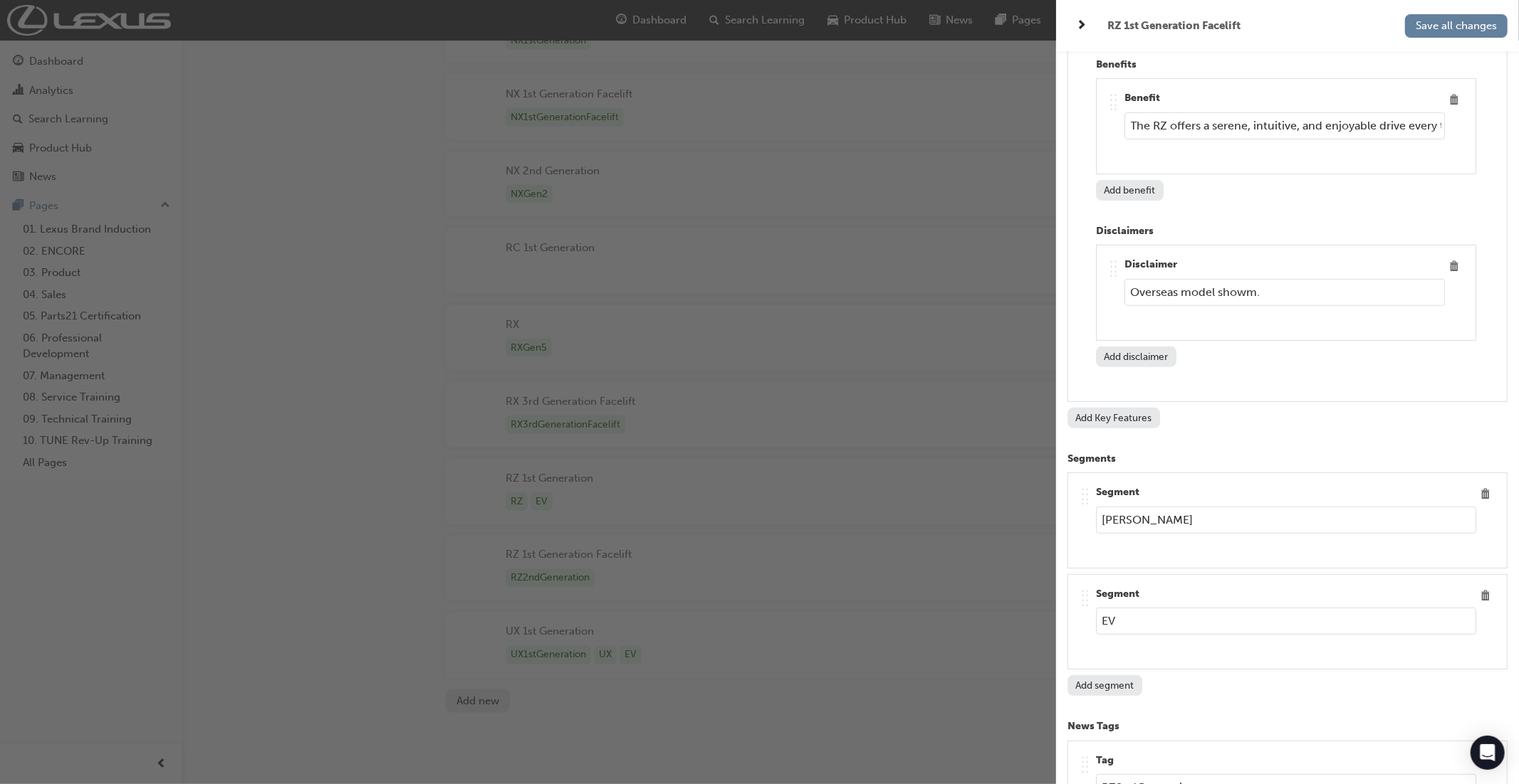
scroll to position [9247, 0]
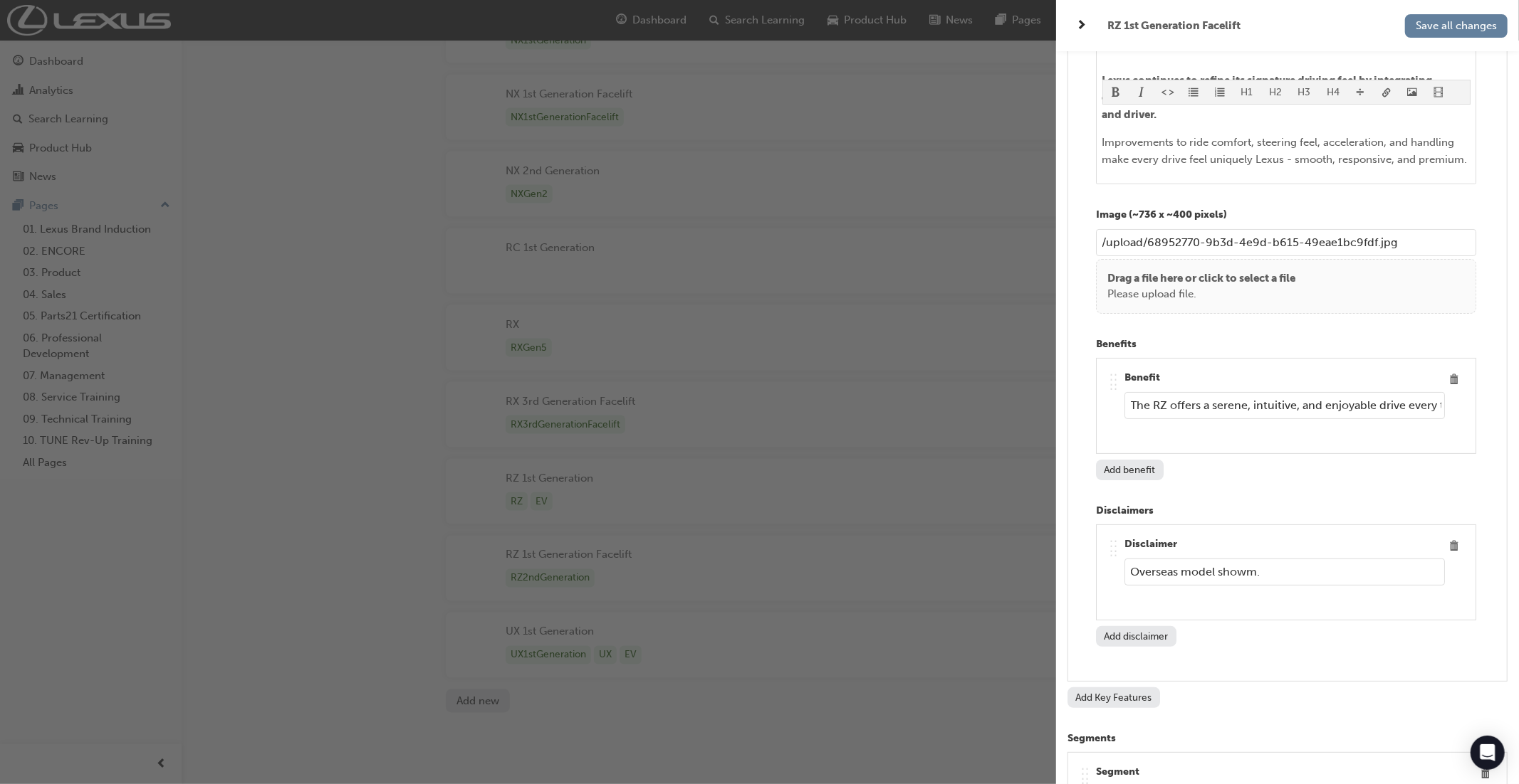
type input "RZ1stGeneration"
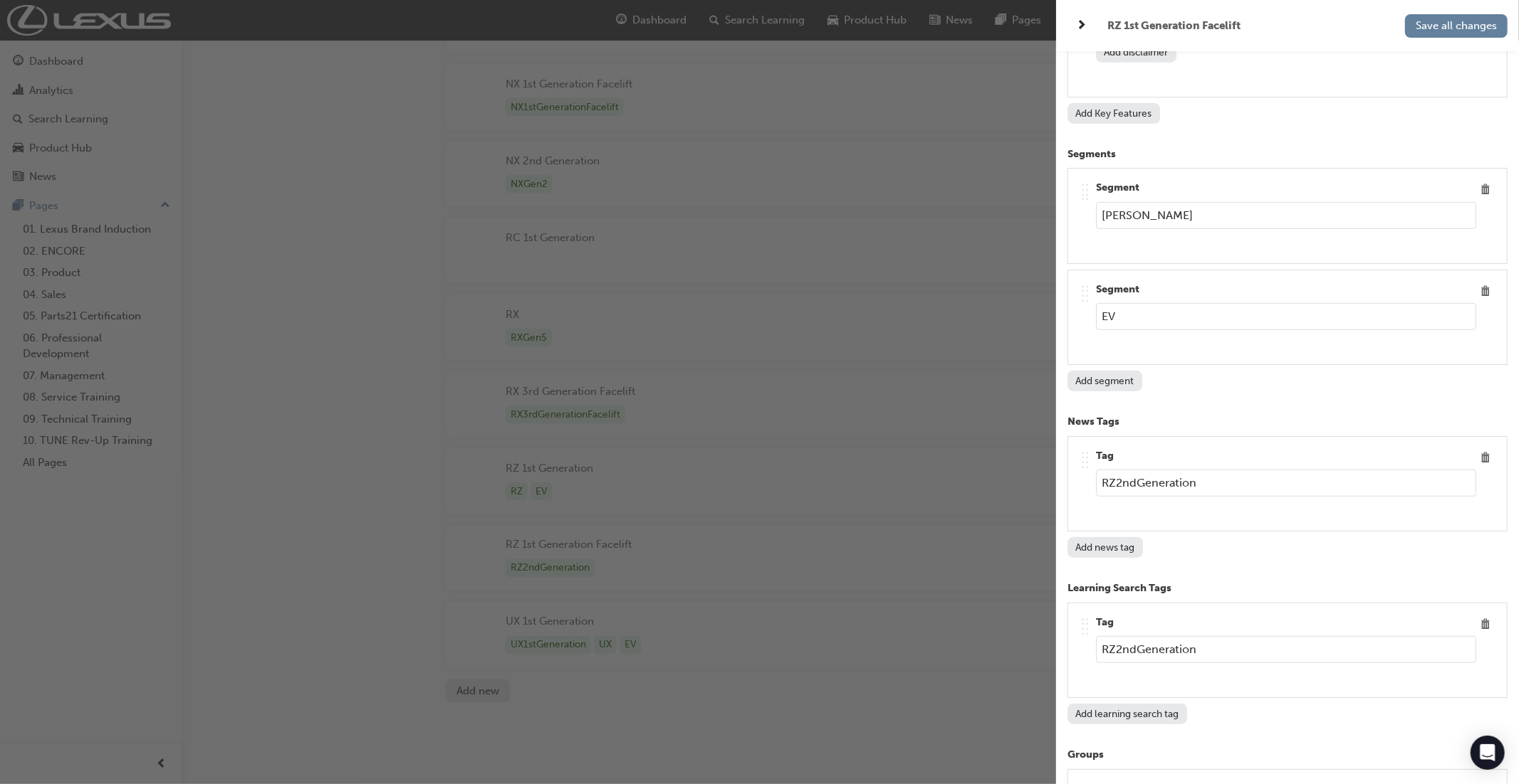
scroll to position [9969, 0]
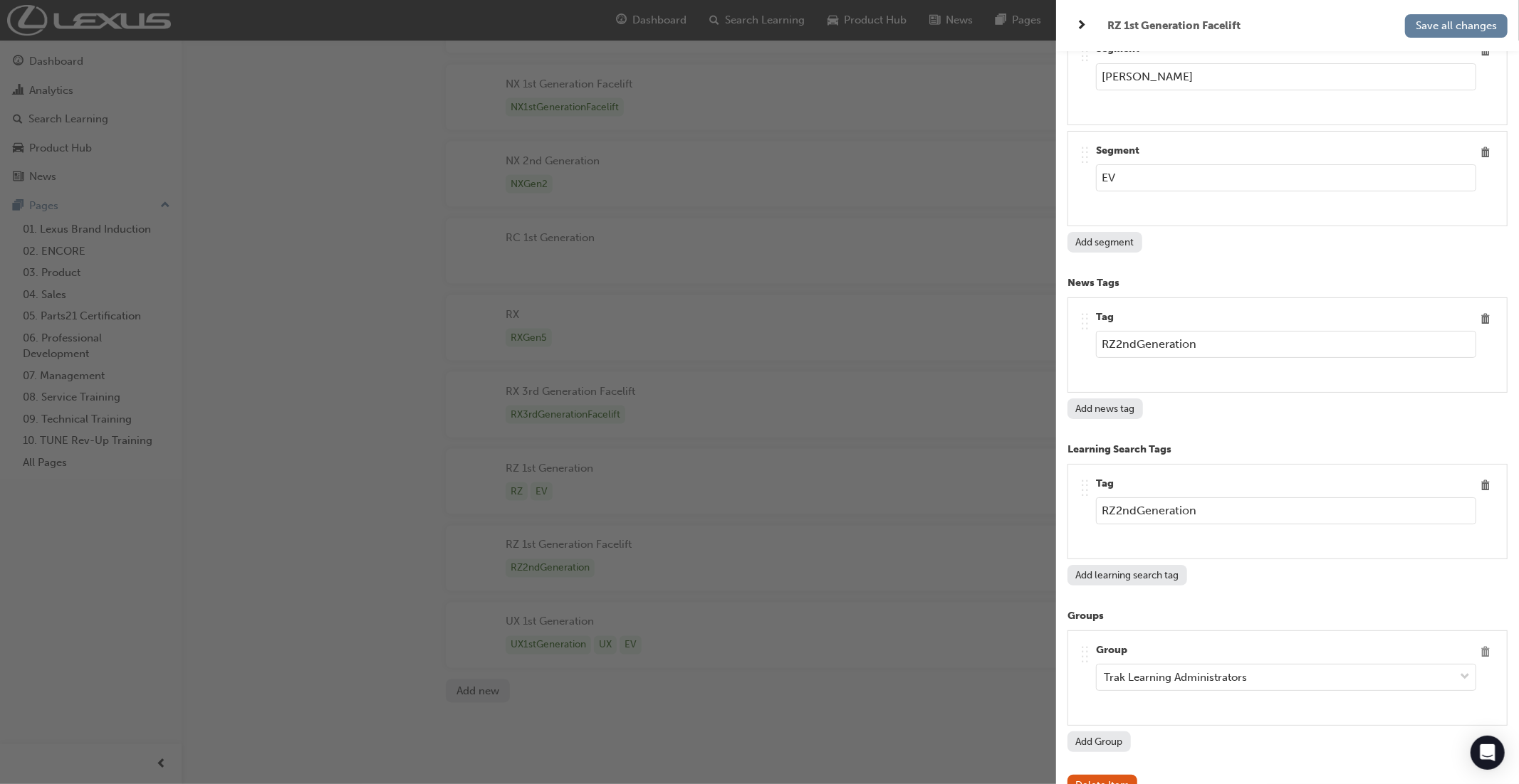
click at [1486, 643] on span "Delete" at bounding box center [1486, 653] width 20 height 20
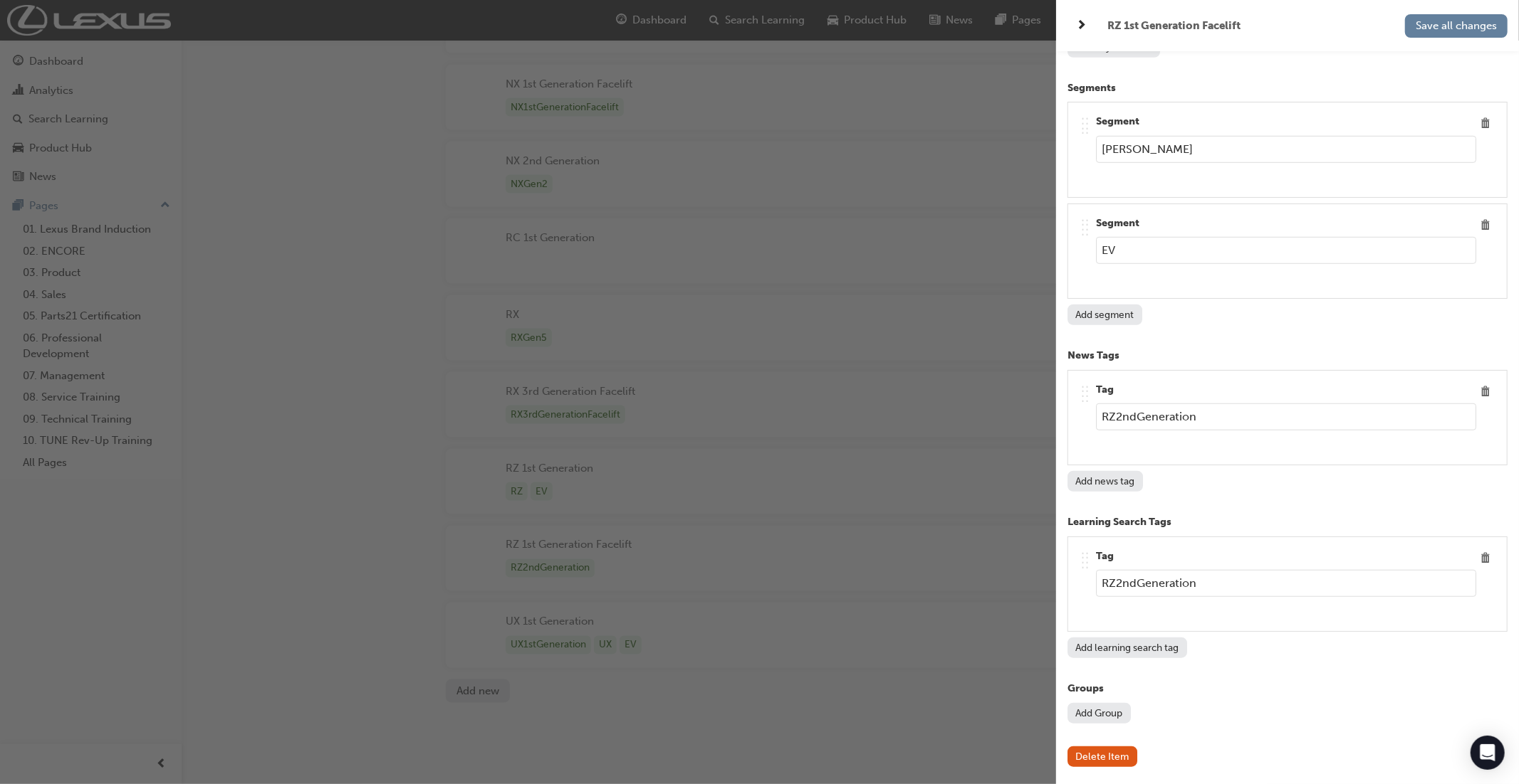
scroll to position [9868, 0]
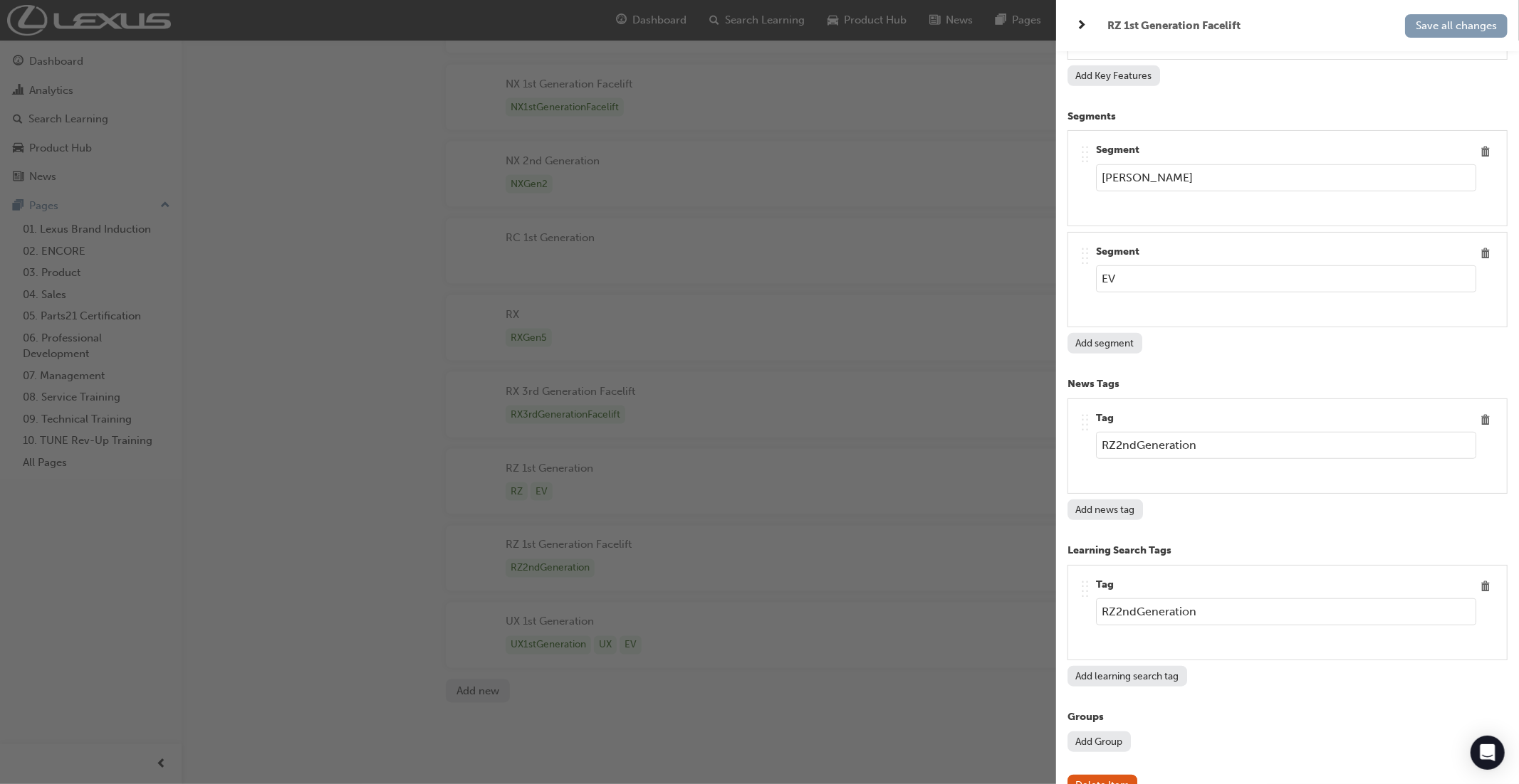
click at [1449, 28] on span "Save all changes" at bounding box center [1456, 25] width 81 height 13
click at [870, 24] on div "button" at bounding box center [528, 392] width 1056 height 784
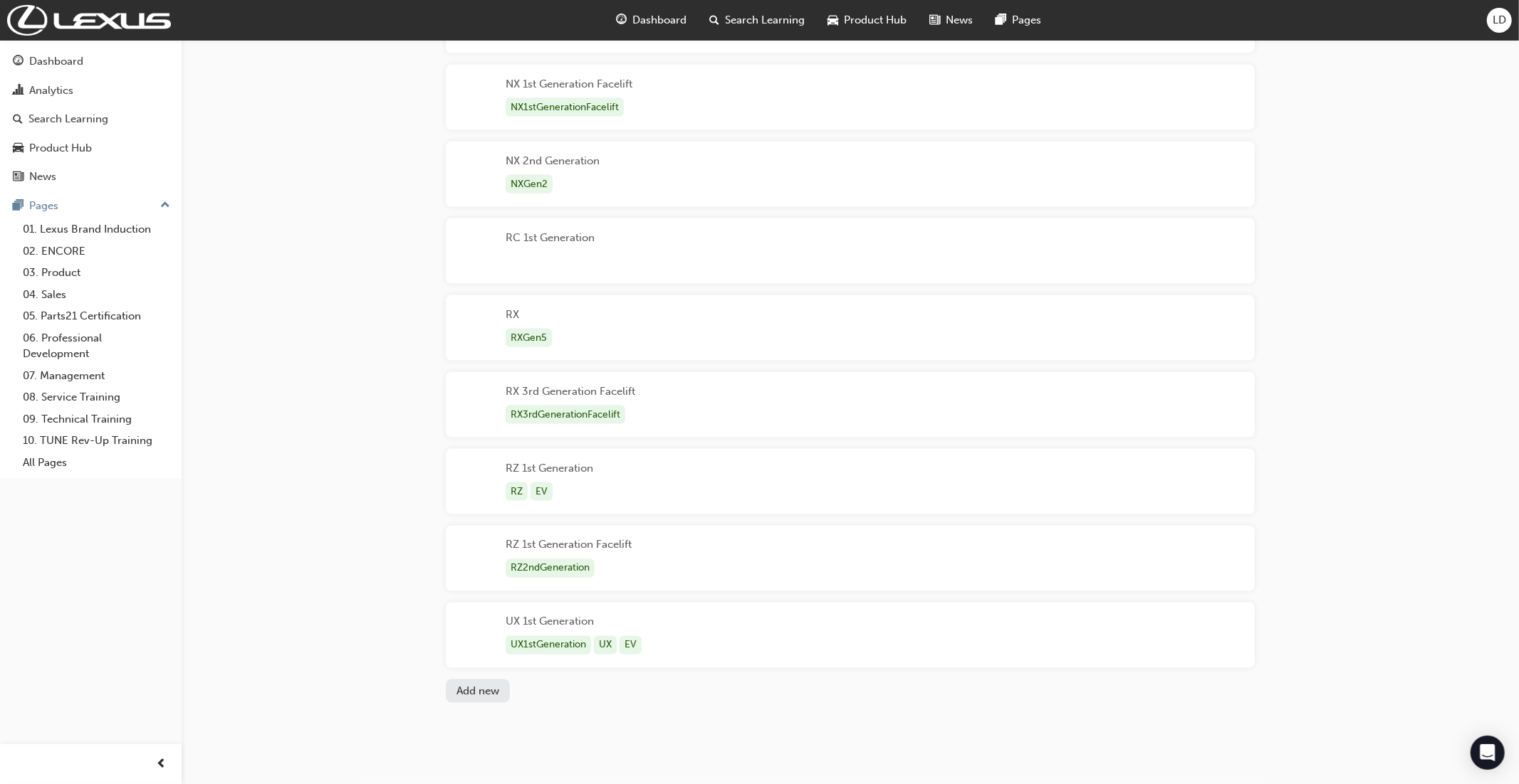
click at [870, 24] on span "Product Hub" at bounding box center [876, 20] width 63 height 17
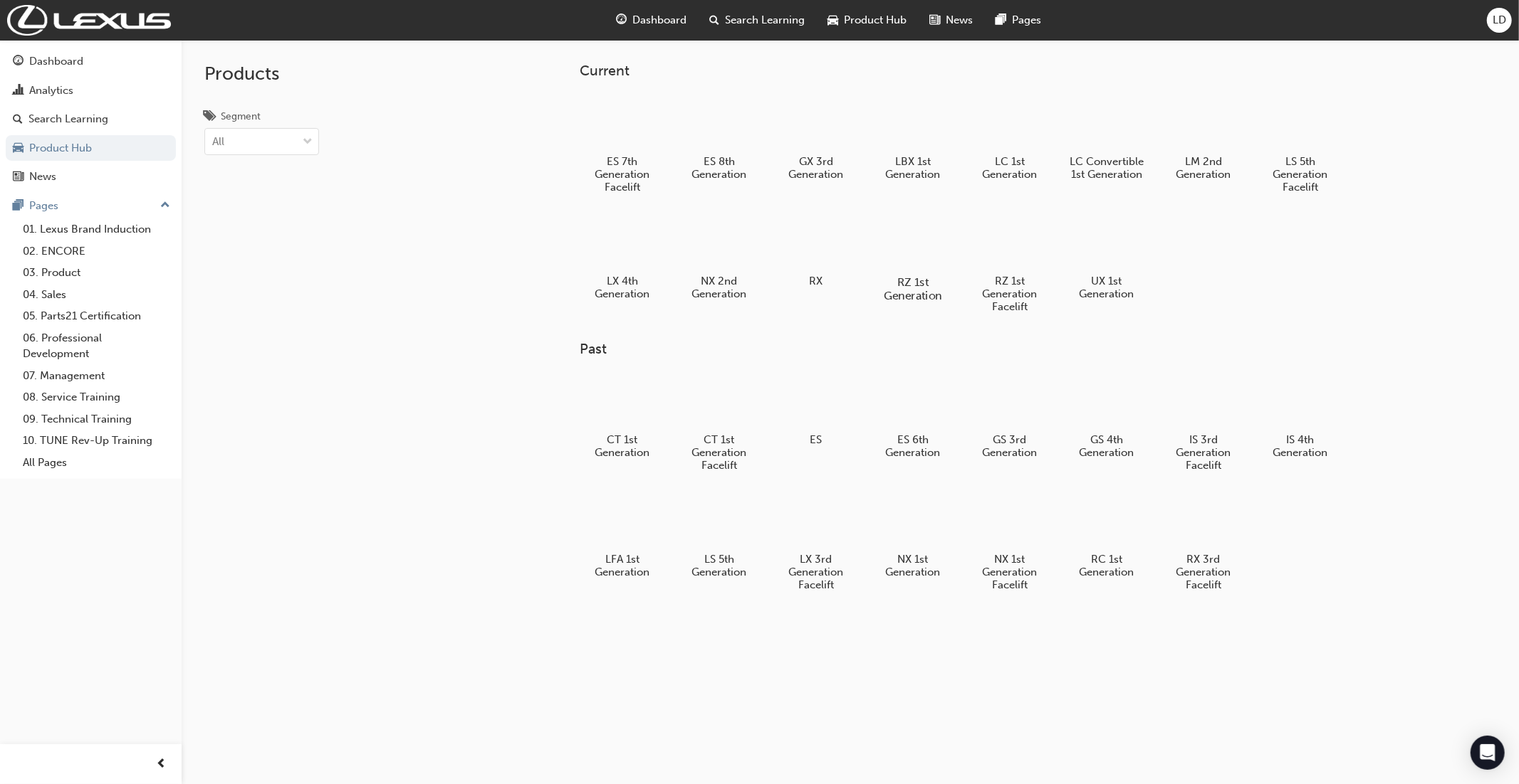
click at [906, 250] on div at bounding box center [912, 241] width 79 height 57
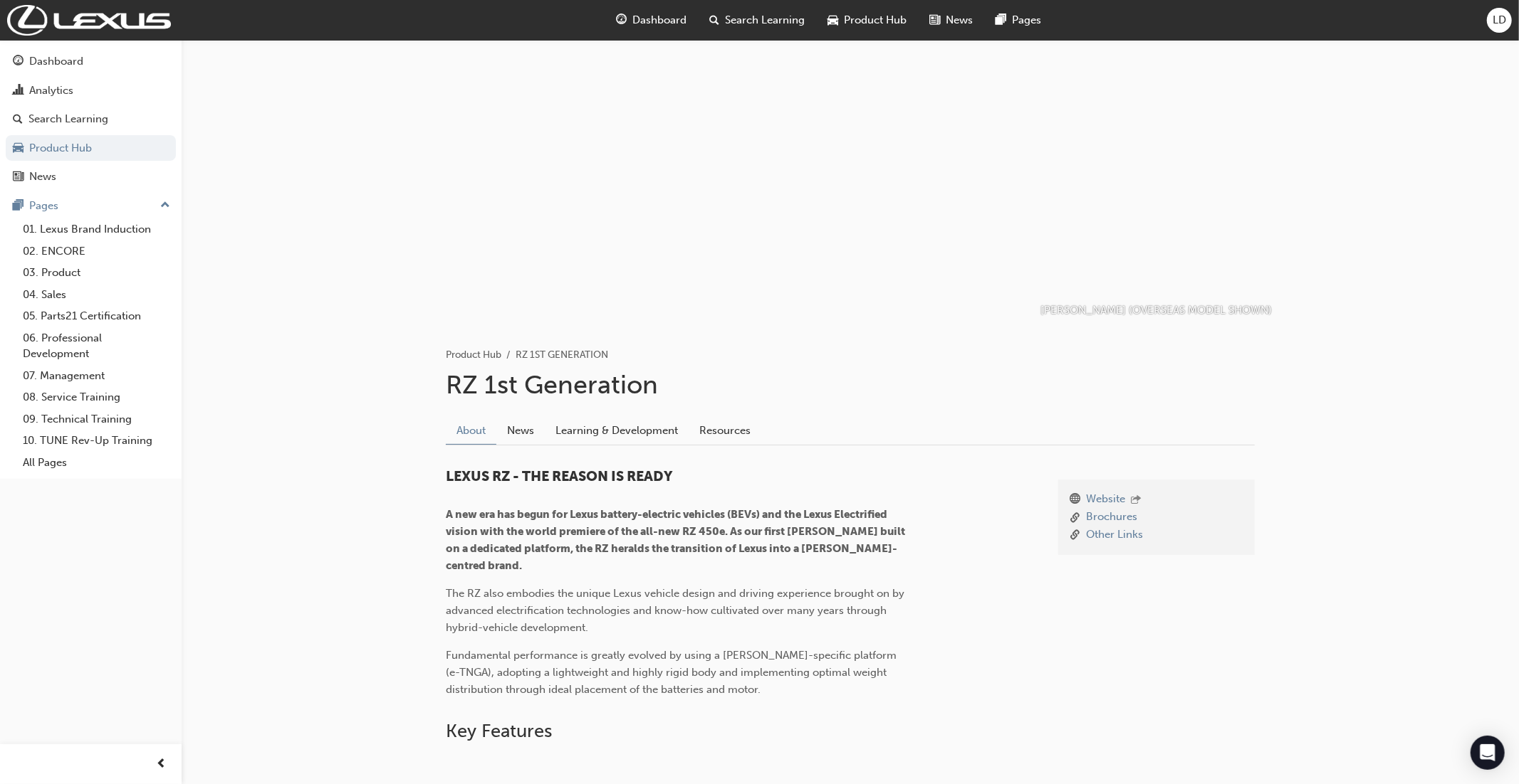
scroll to position [101, 0]
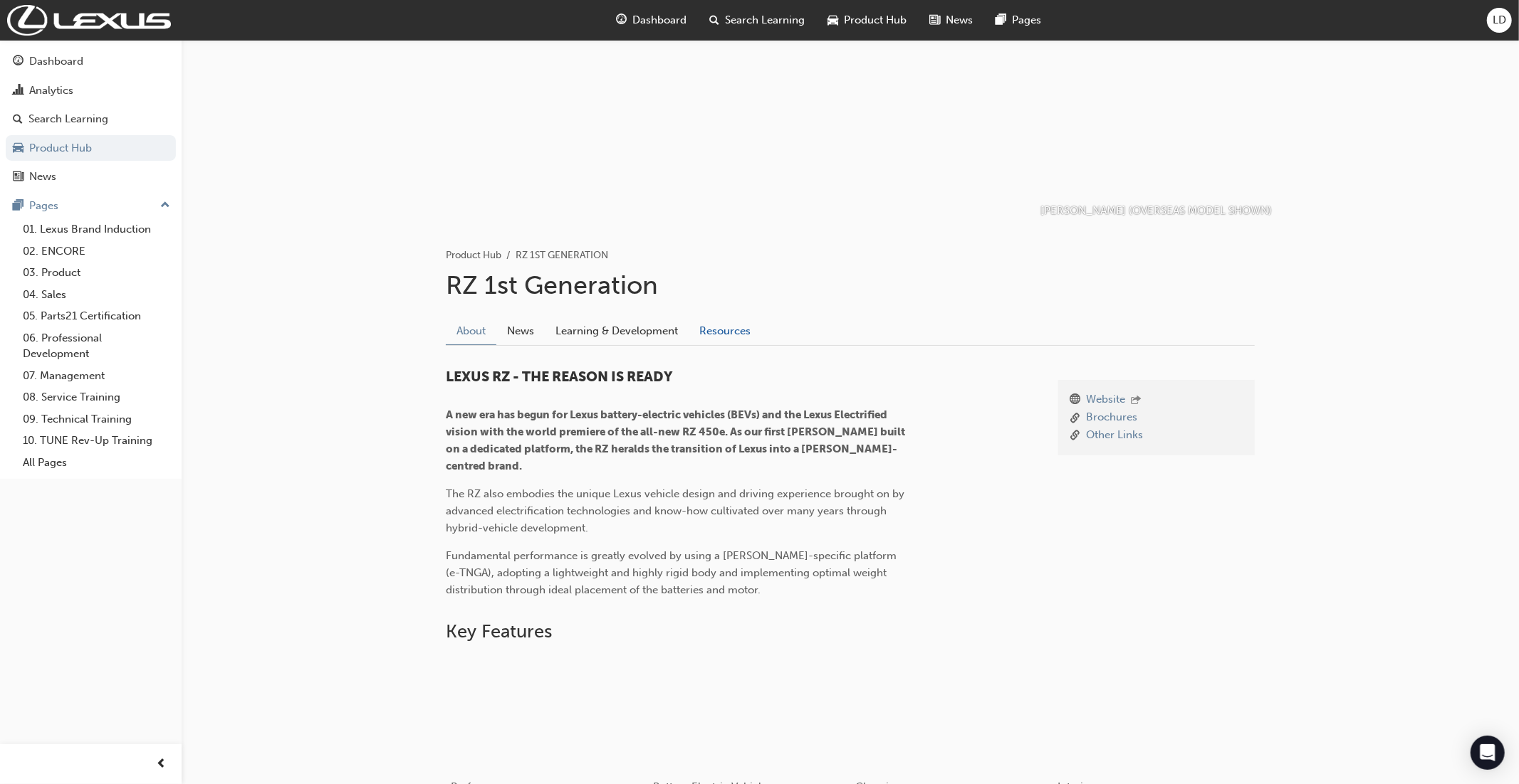
click at [728, 333] on link "Resources" at bounding box center [725, 331] width 72 height 27
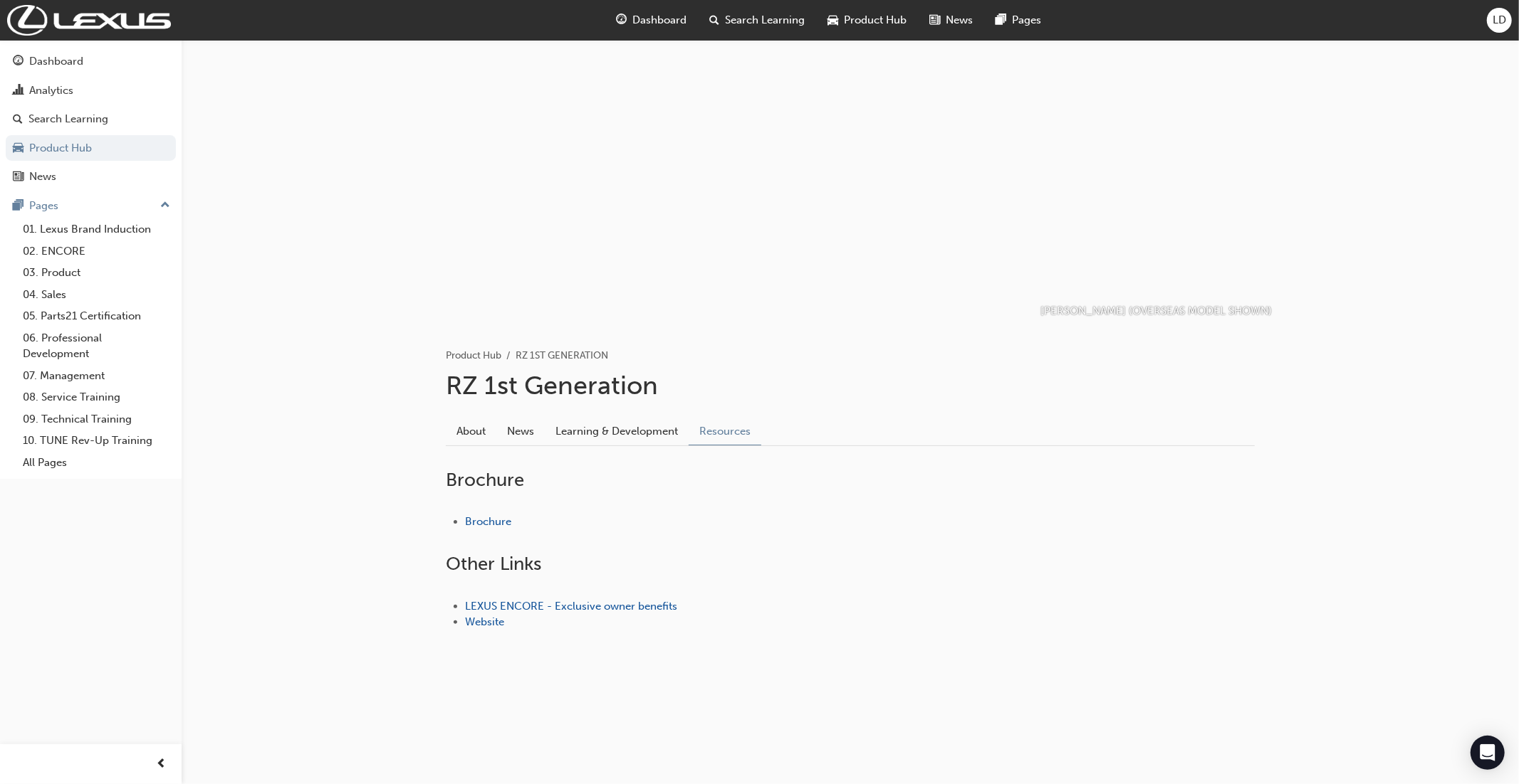
click at [891, 21] on span "Product Hub" at bounding box center [876, 20] width 63 height 17
